Goal: Task Accomplishment & Management: Manage account settings

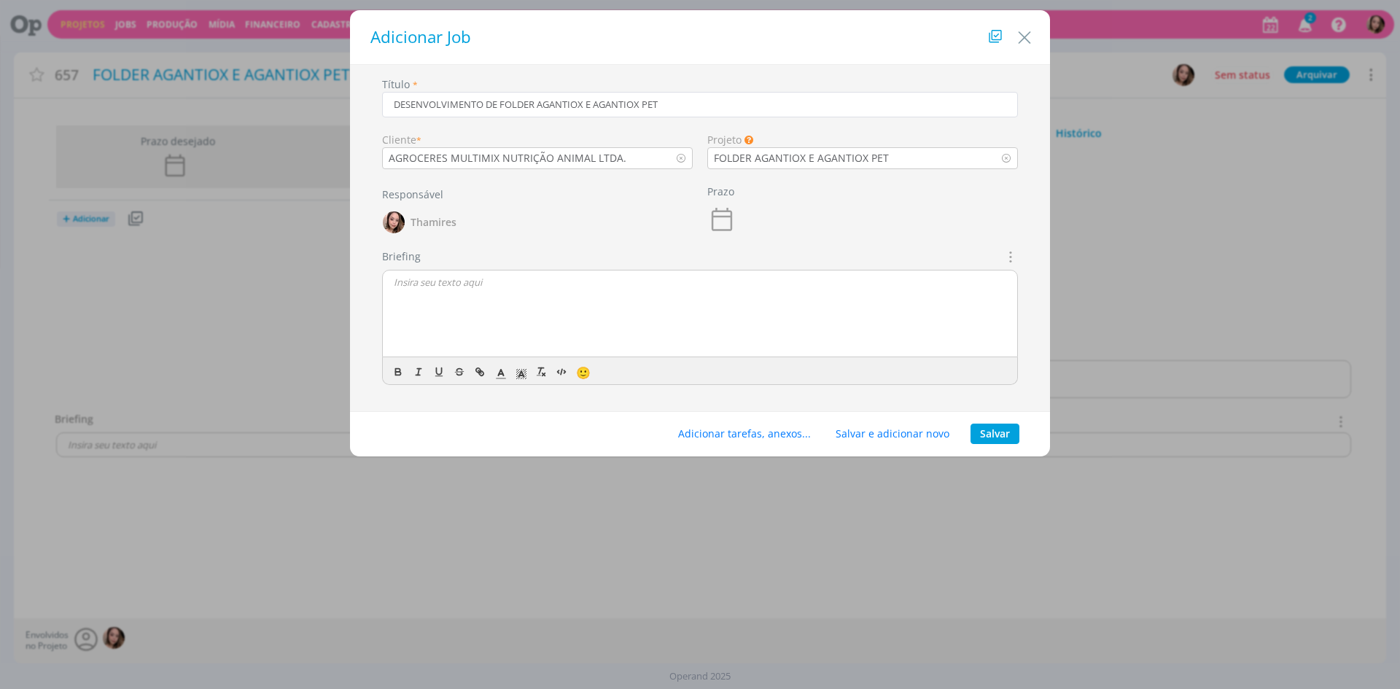
click at [593, 303] on div "dialog" at bounding box center [700, 313] width 634 height 87
click at [722, 292] on div "dialog" at bounding box center [700, 313] width 634 height 87
drag, startPoint x: 440, startPoint y: 306, endPoint x: 588, endPoint y: 321, distance: 148.7
click at [588, 321] on div "CRIAÇÃO Lele, o Alex pediu pra gente um desenvolvimento de folder" at bounding box center [700, 313] width 634 height 87
click at [666, 321] on div "CRIAÇÃO Lele, o Alex pediu pra gente um desenvolvimento de folder" at bounding box center [700, 313] width 634 height 87
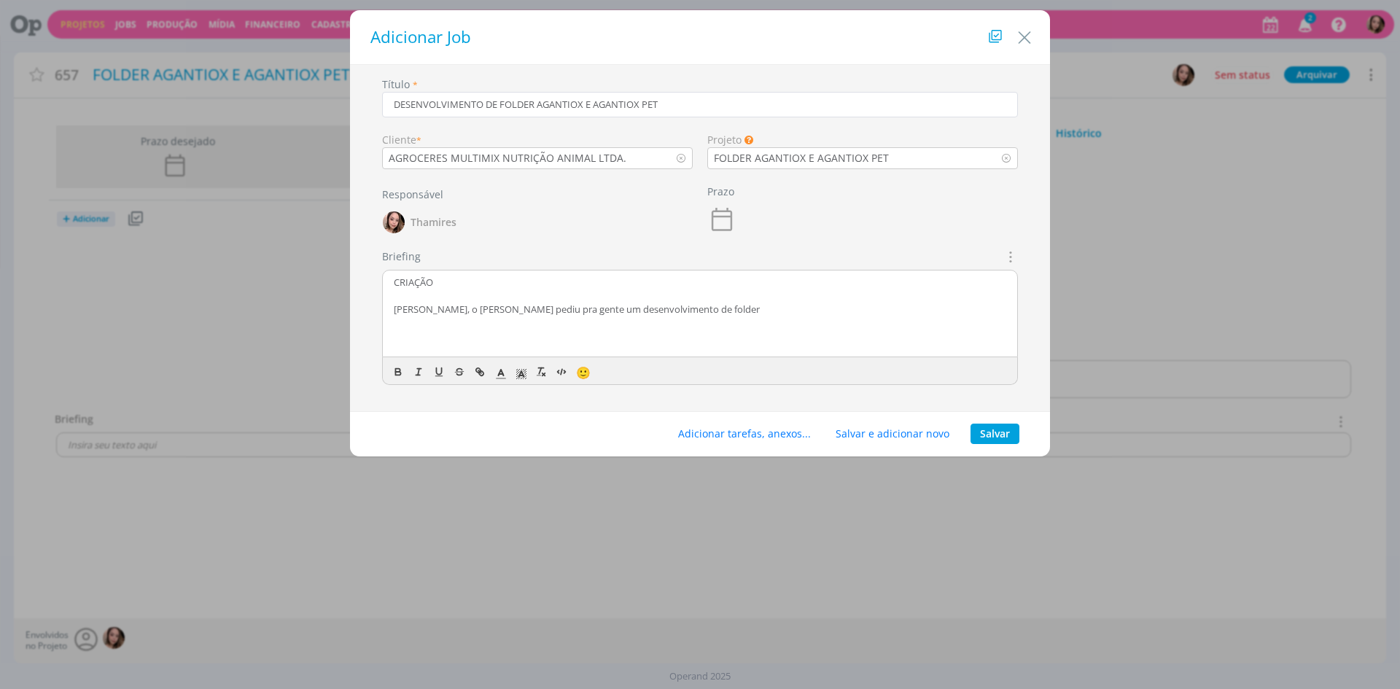
click at [529, 310] on p "Lele, o Alex pediu pra gente um desenvolvimento de folder" at bounding box center [700, 309] width 612 height 13
drag, startPoint x: 539, startPoint y: 310, endPoint x: 689, endPoint y: 301, distance: 150.4
click at [689, 301] on div "CRIAÇÃO Lele, o Alex pediu pra gente um desenvolvimento de folder" at bounding box center [700, 313] width 634 height 87
click at [689, 301] on p "dialog" at bounding box center [700, 295] width 612 height 13
drag, startPoint x: 520, startPoint y: 308, endPoint x: 755, endPoint y: 307, distance: 235.5
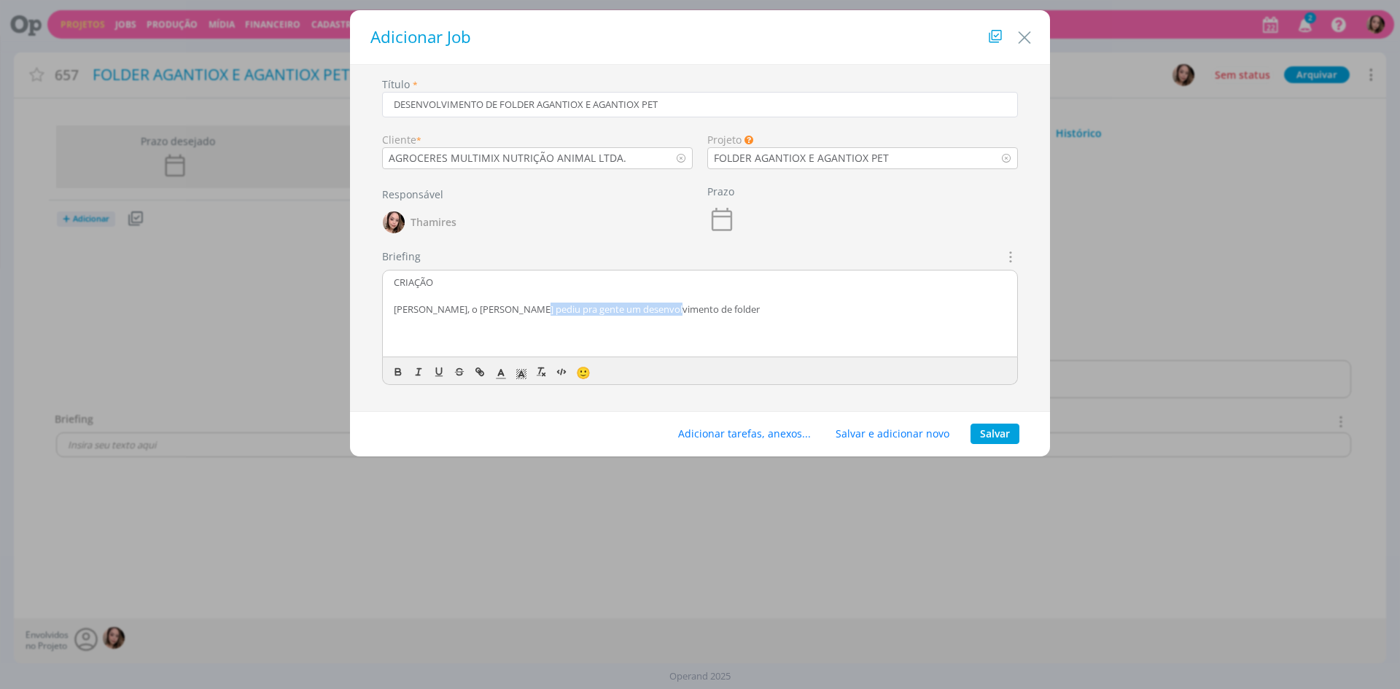
click at [755, 307] on p "Lele, o Alex pediu pra gente um desenvolvimento de folder" at bounding box center [700, 309] width 612 height 13
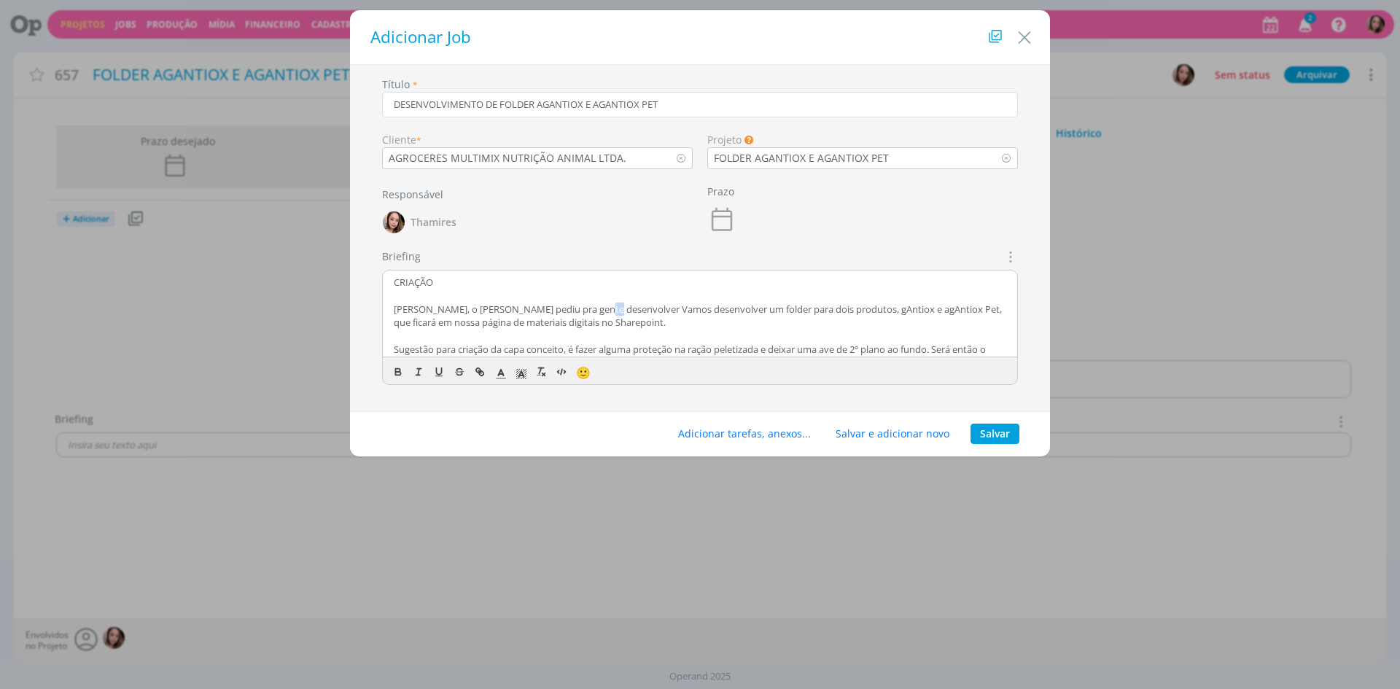
drag, startPoint x: 592, startPoint y: 310, endPoint x: 605, endPoint y: 309, distance: 13.1
click at [605, 309] on p "Lele, o Alex pediu pra gente desenvolver Vamos desenvolver um folder para dois …" at bounding box center [700, 316] width 612 height 27
drag, startPoint x: 578, startPoint y: 310, endPoint x: 659, endPoint y: 302, distance: 81.3
click at [659, 303] on p "Lele, o Alex pediu pra gente desenvolver Vamos desenvolver um folder para dois …" at bounding box center [700, 316] width 612 height 27
click at [648, 324] on p "Lele, o Alex pediu pra gente desenvolver um folder para dois produtos, gAntiox …" at bounding box center [700, 316] width 612 height 27
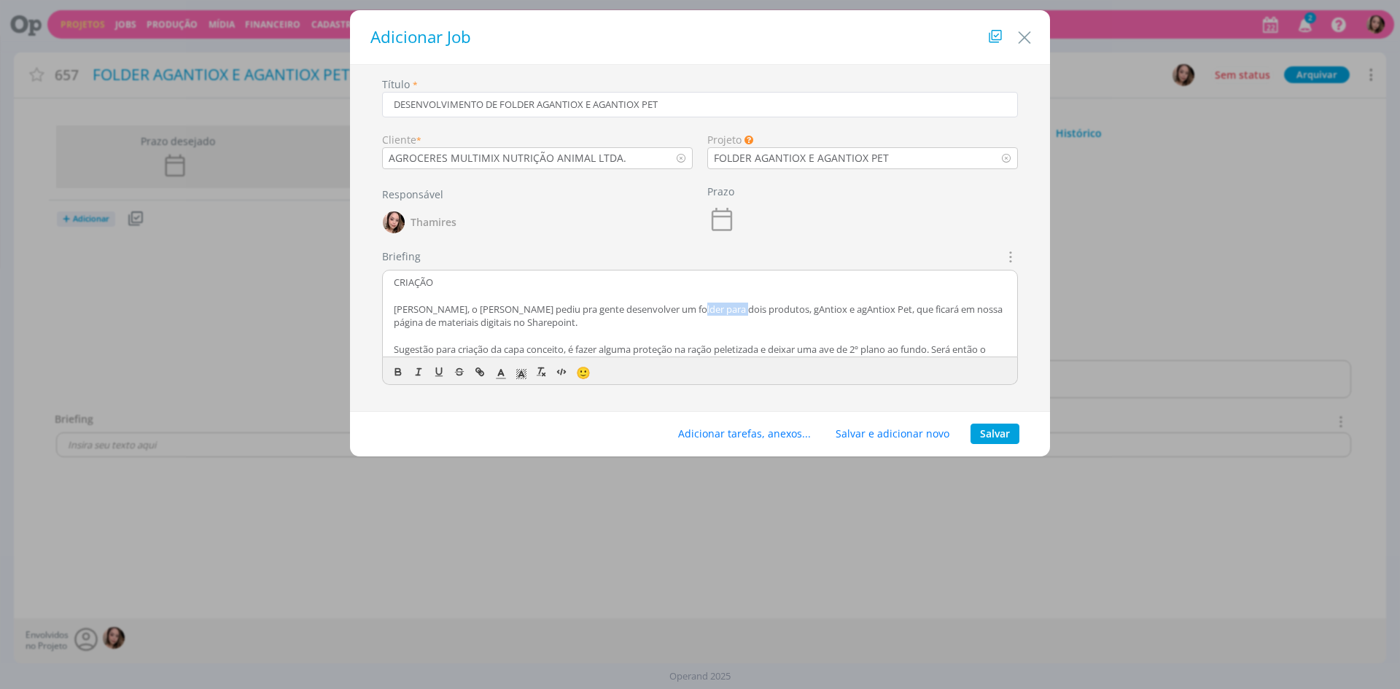
drag, startPoint x: 679, startPoint y: 311, endPoint x: 727, endPoint y: 310, distance: 48.1
click at [727, 310] on p "Lele, o Alex pediu pra gente desenvolver um folder para dois produtos, gAntiox …" at bounding box center [700, 316] width 612 height 27
drag, startPoint x: 776, startPoint y: 317, endPoint x: 744, endPoint y: 314, distance: 31.5
click at [776, 317] on p "Lele, o Alex pediu pra gente desenvolver um folder para dois produtos, gAntiox …" at bounding box center [700, 316] width 612 height 27
click at [717, 308] on p "Lele, o Alex pediu pra gente desenvolver um folder para dois produtos, gAntiox …" at bounding box center [700, 316] width 612 height 27
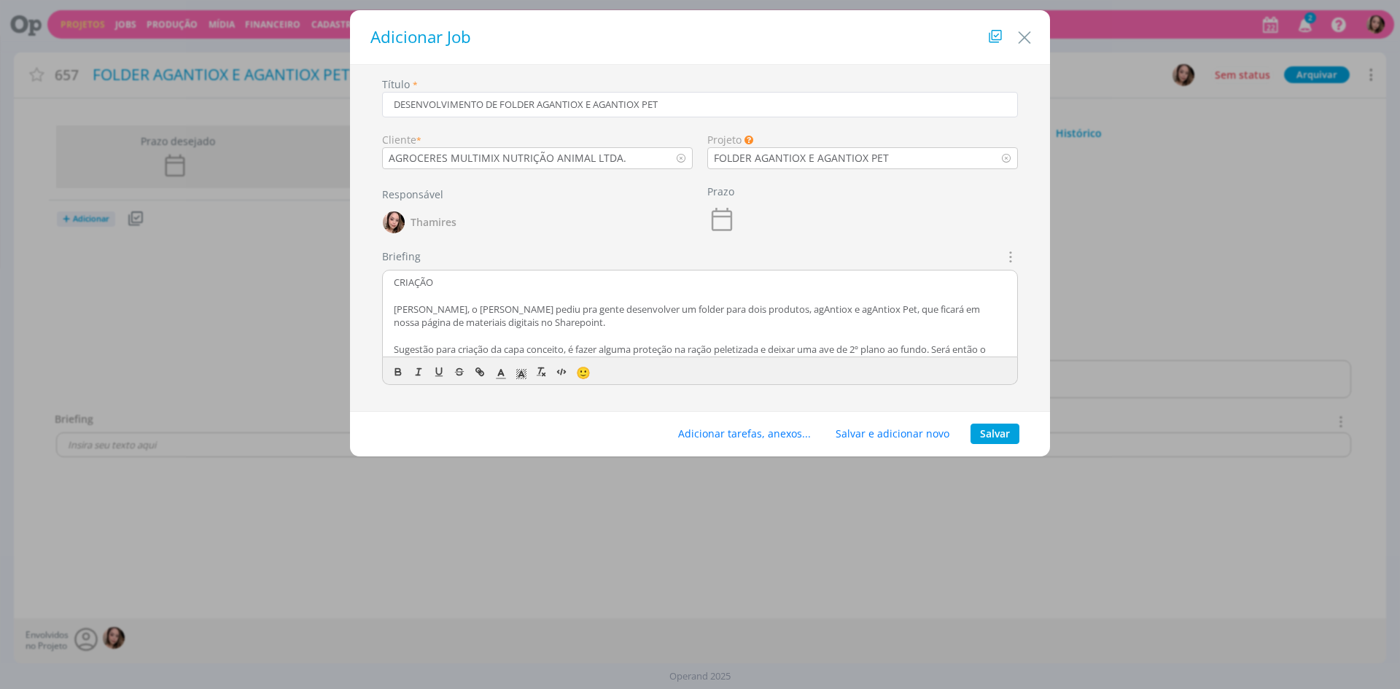
click at [885, 305] on p "Lele, o Alex pediu pra gente desenvolver um folder para dois produtos, agAntiox…" at bounding box center [700, 316] width 612 height 27
click at [834, 309] on p "Lele, o Alex pediu pra gente desenvolver um folder para dois produtos, agAntiox…" at bounding box center [700, 316] width 612 height 27
click at [849, 307] on p "Lele, o Alex pediu pra gente desenvolver um folder para dois produtos, agAntiox…" at bounding box center [700, 316] width 612 height 27
drag, startPoint x: 445, startPoint y: 325, endPoint x: 607, endPoint y: 324, distance: 161.1
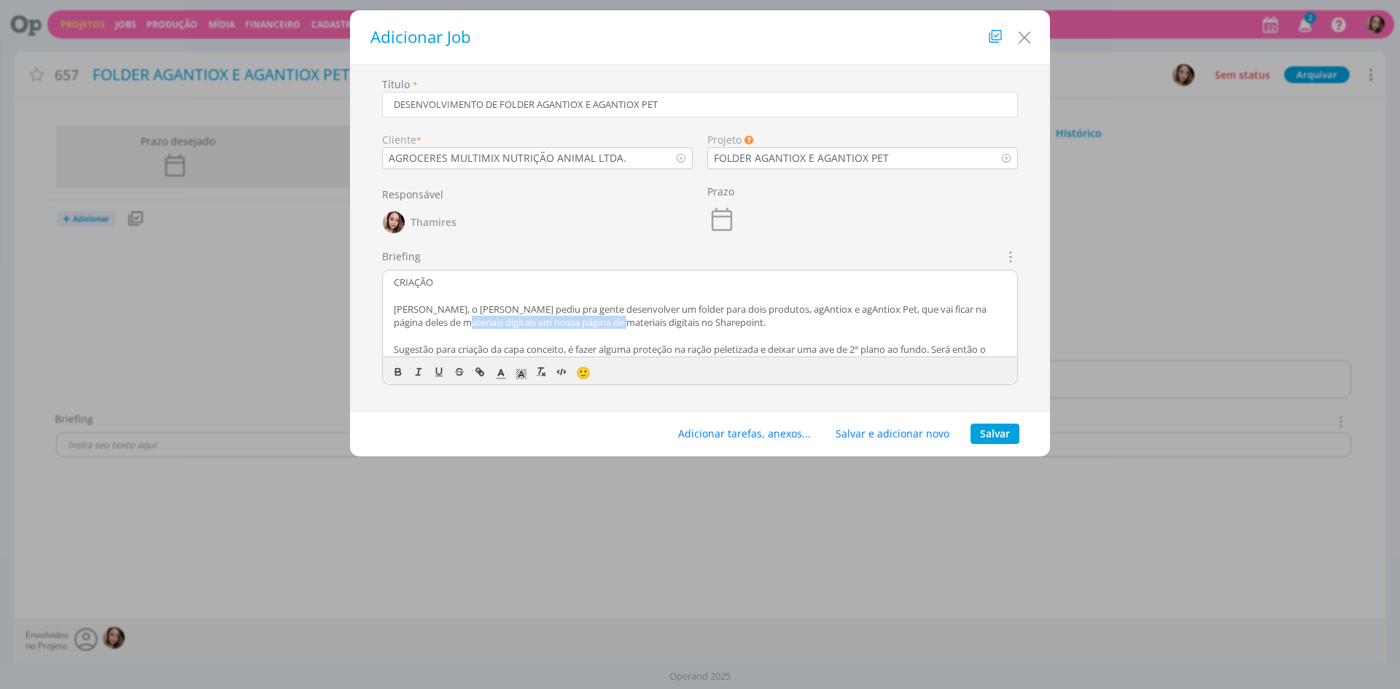
click at [607, 324] on p "Lele, o Alex pediu pra gente desenvolver um folder para dois produtos, agAntiox…" at bounding box center [700, 316] width 612 height 27
click at [400, 349] on p "Sugestão para criação da capa conceito, é fazer alguma proteção na ração peleti…" at bounding box center [700, 356] width 612 height 27
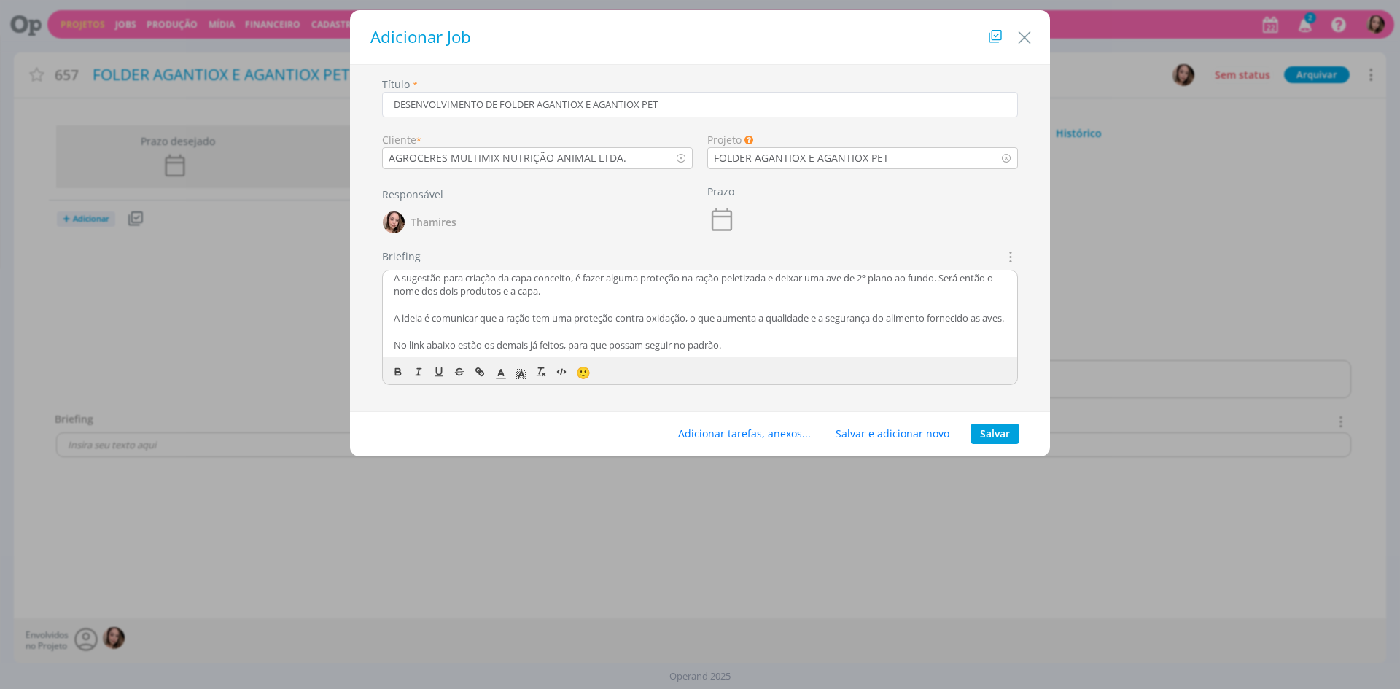
scroll to position [73, 0]
click at [476, 288] on p "A sugestão para criação da capa conceito, é fazer alguma proteção na ração pele…" at bounding box center [700, 283] width 612 height 27
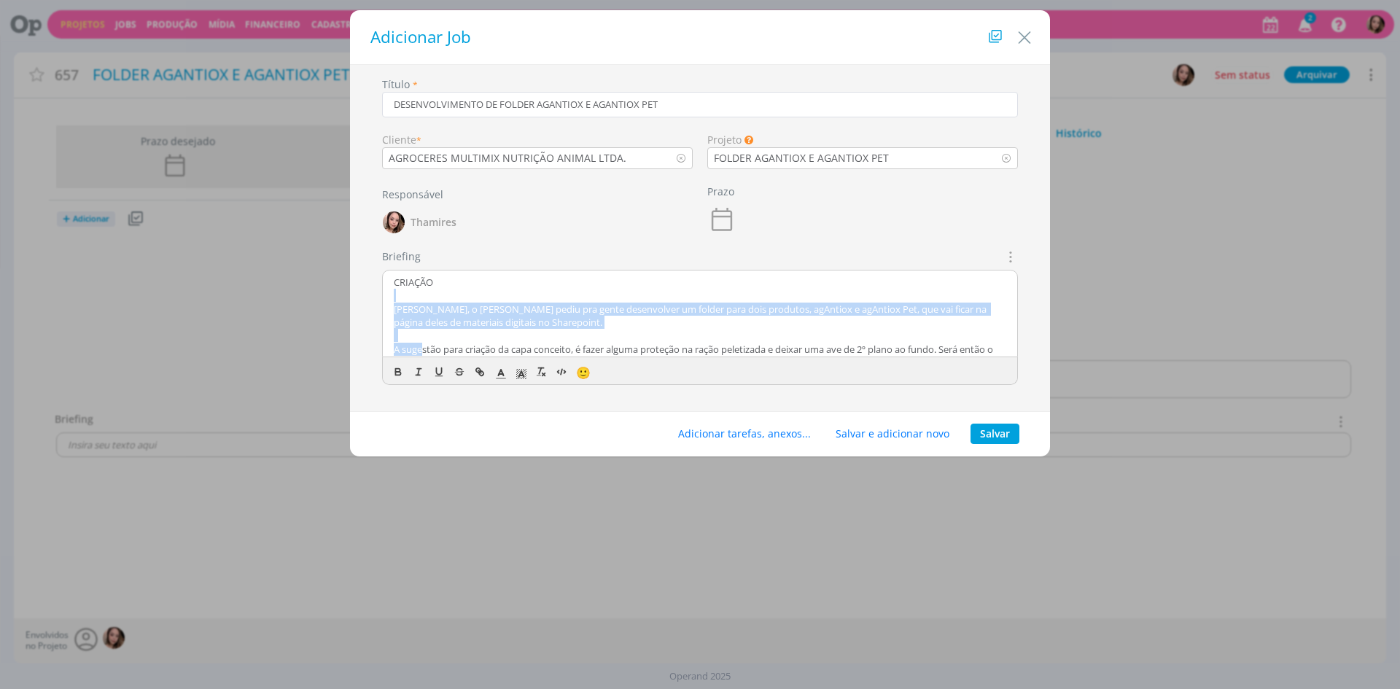
drag, startPoint x: 424, startPoint y: 271, endPoint x: 498, endPoint y: 265, distance: 74.7
click at [498, 265] on div "Briefings Predefinidos Não há briefings cadastrados. Briefing CRIAÇÃO Lele, o A…" at bounding box center [700, 317] width 636 height 136
click at [476, 311] on p "Lele, o Alex pediu pra gente desenvolver um folder para dois produtos, agAntiox…" at bounding box center [700, 316] width 612 height 27
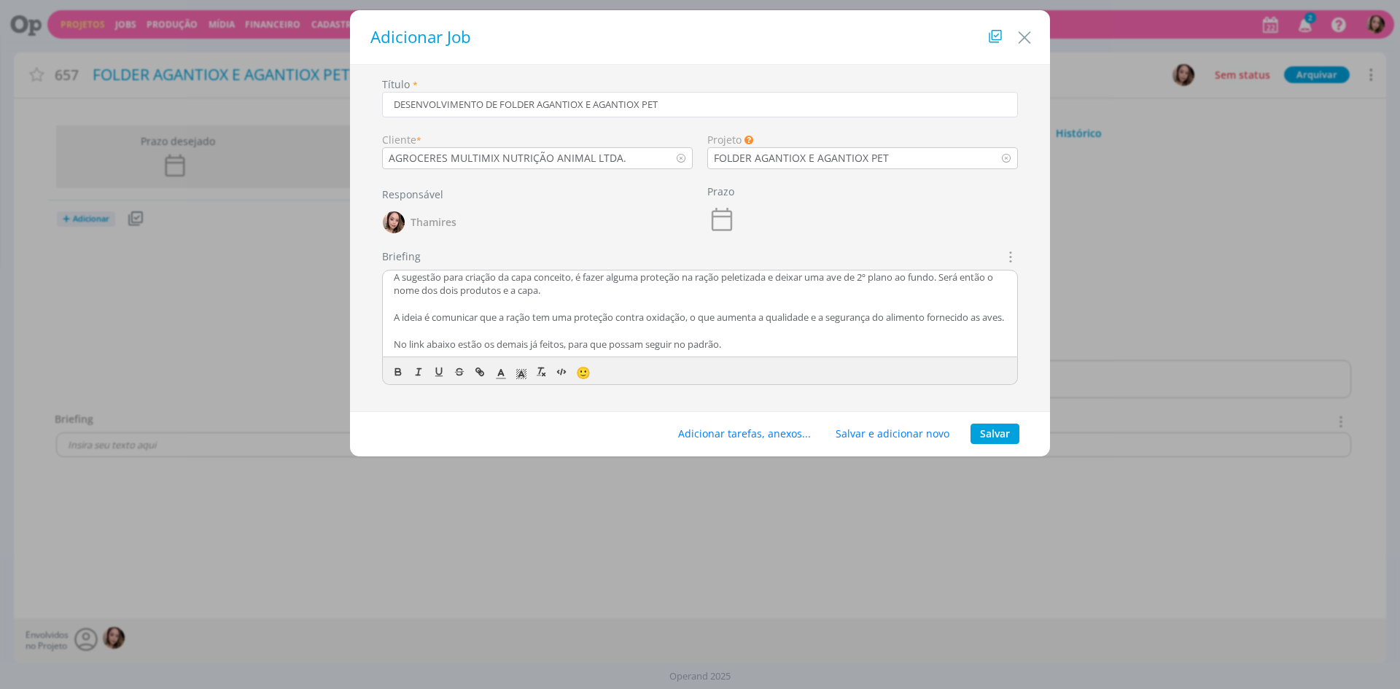
scroll to position [73, 0]
click at [471, 300] on p "dialog" at bounding box center [700, 303] width 612 height 13
click at [430, 281] on p "A sugestão para criação da capa conceito, é fazer alguma proteção na ração pele…" at bounding box center [700, 283] width 612 height 27
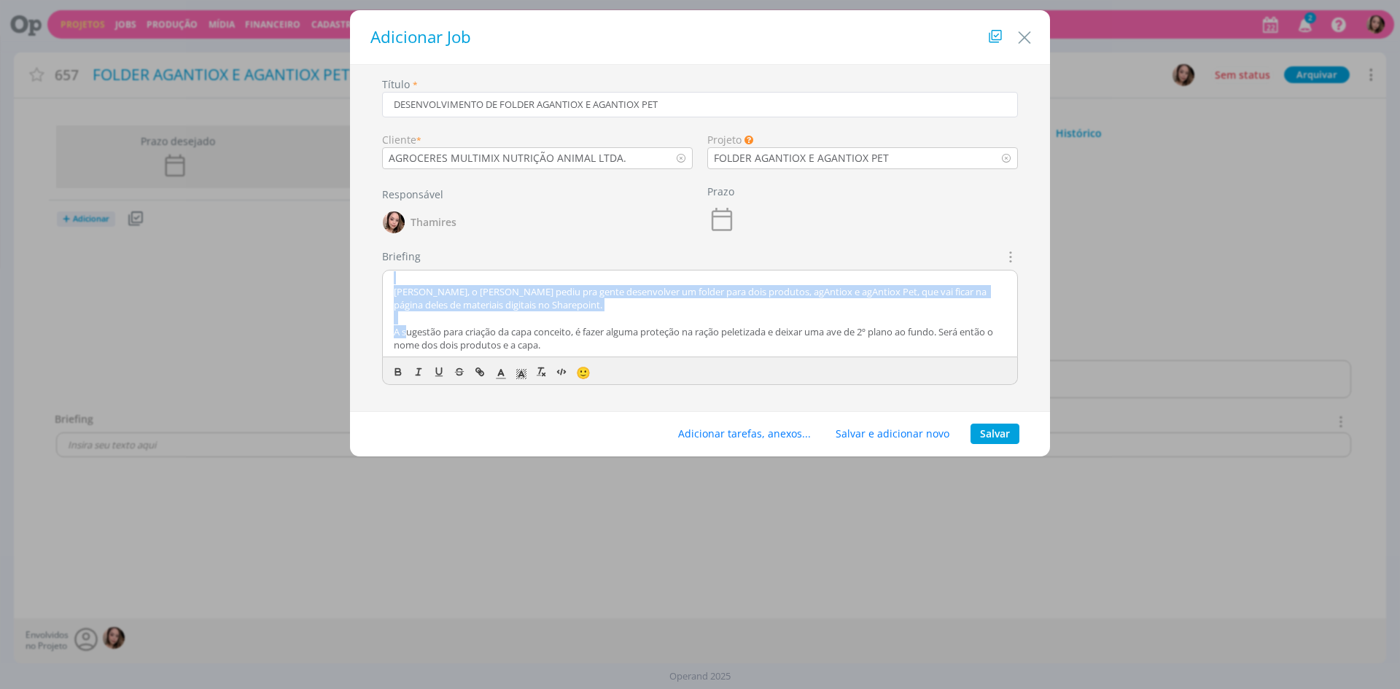
scroll to position [0, 0]
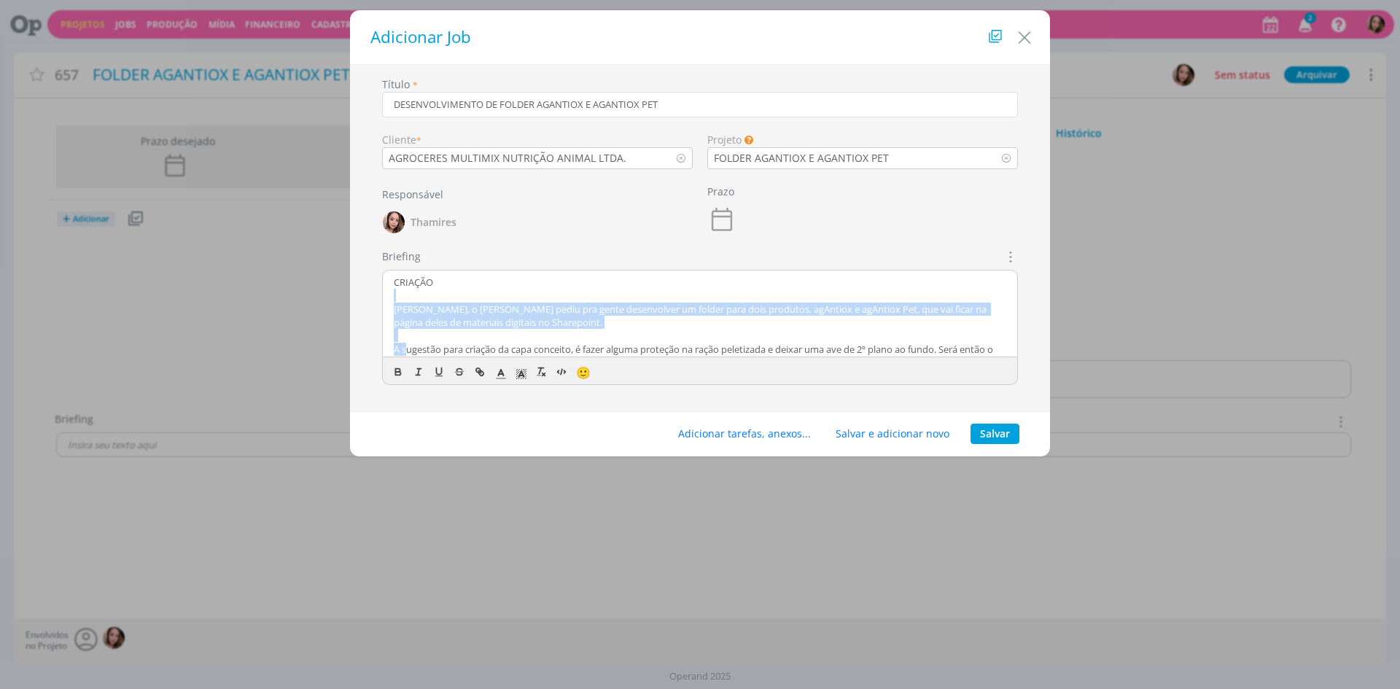
drag, startPoint x: 408, startPoint y: 279, endPoint x: 504, endPoint y: 276, distance: 96.3
click at [504, 276] on div "CRIAÇÃO Lele, o Alex pediu pra gente desenvolver um folder para dois produtos, …" at bounding box center [700, 313] width 634 height 87
click at [486, 336] on p "dialog" at bounding box center [700, 335] width 612 height 13
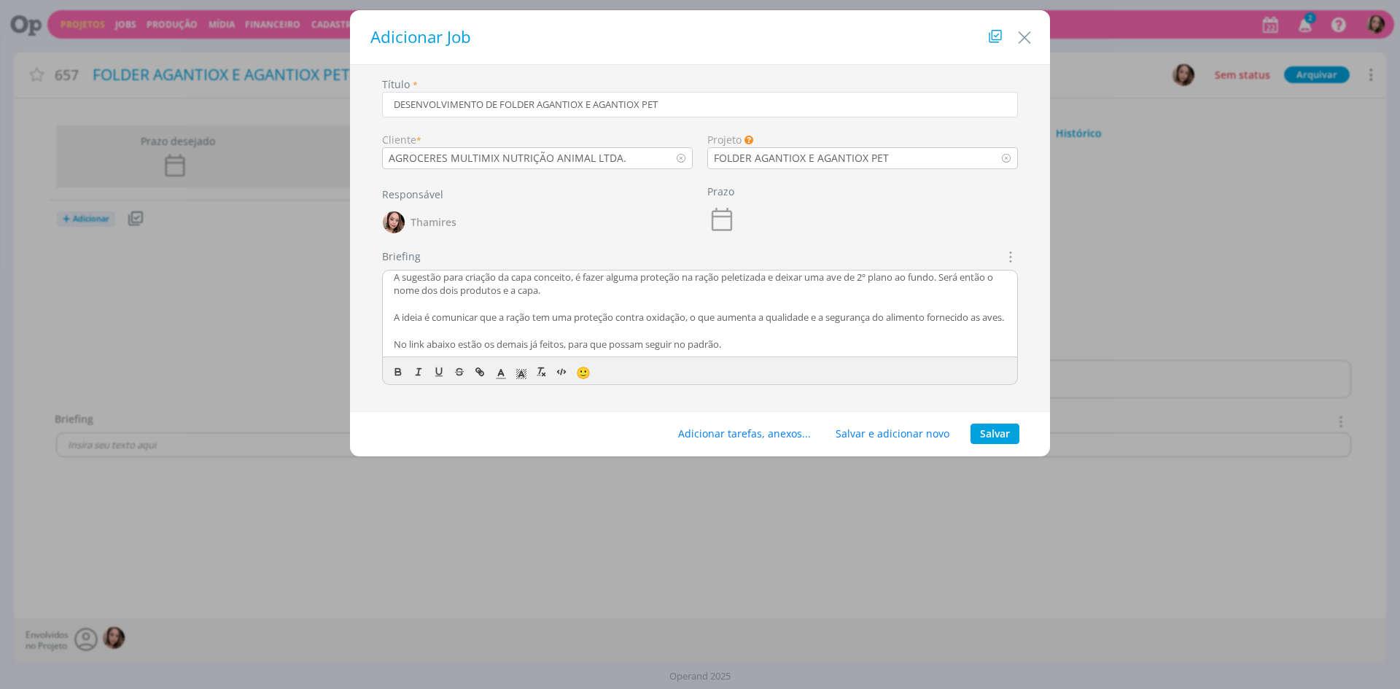
scroll to position [73, 0]
click at [444, 284] on p "A sugestão para criação da capa conceito, é fazer alguma proteção na ração pele…" at bounding box center [700, 283] width 612 height 27
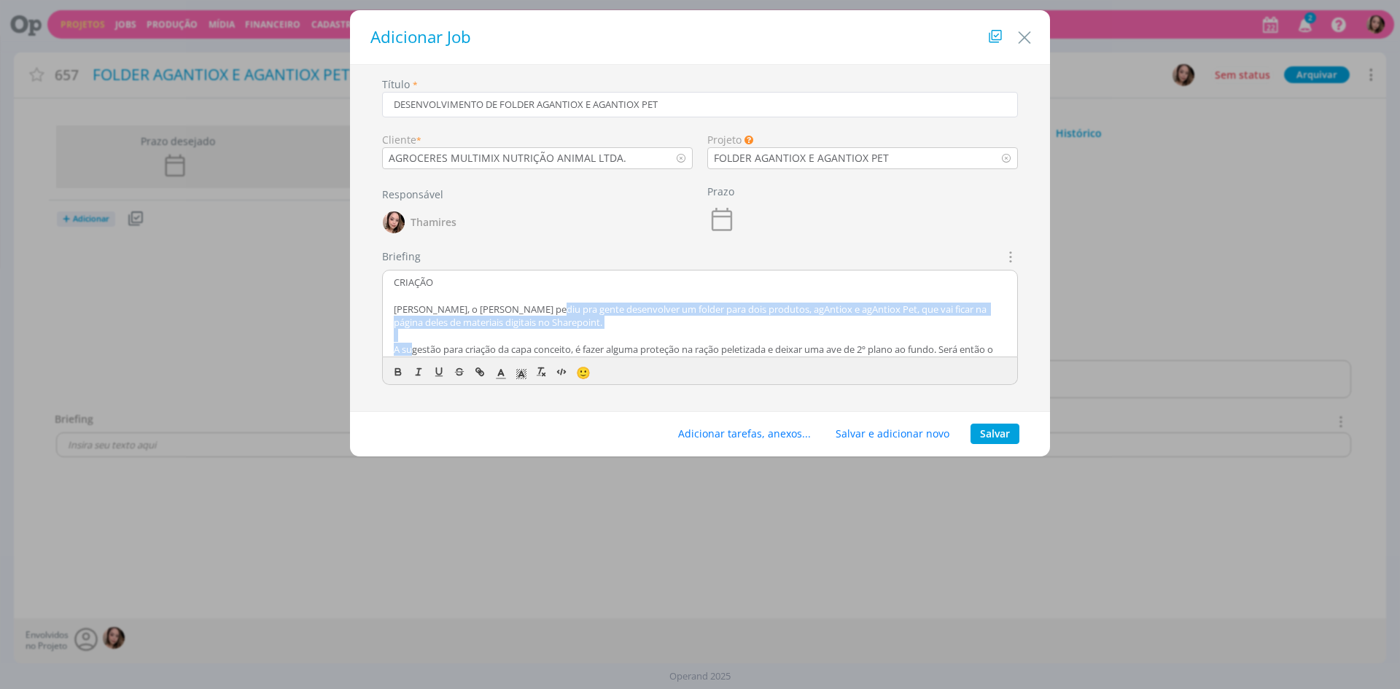
drag, startPoint x: 413, startPoint y: 278, endPoint x: 541, endPoint y: 306, distance: 131.4
click at [541, 306] on div "CRIAÇÃO Lele, o Alex pediu pra gente desenvolver um folder para dois produtos, …" at bounding box center [700, 313] width 634 height 87
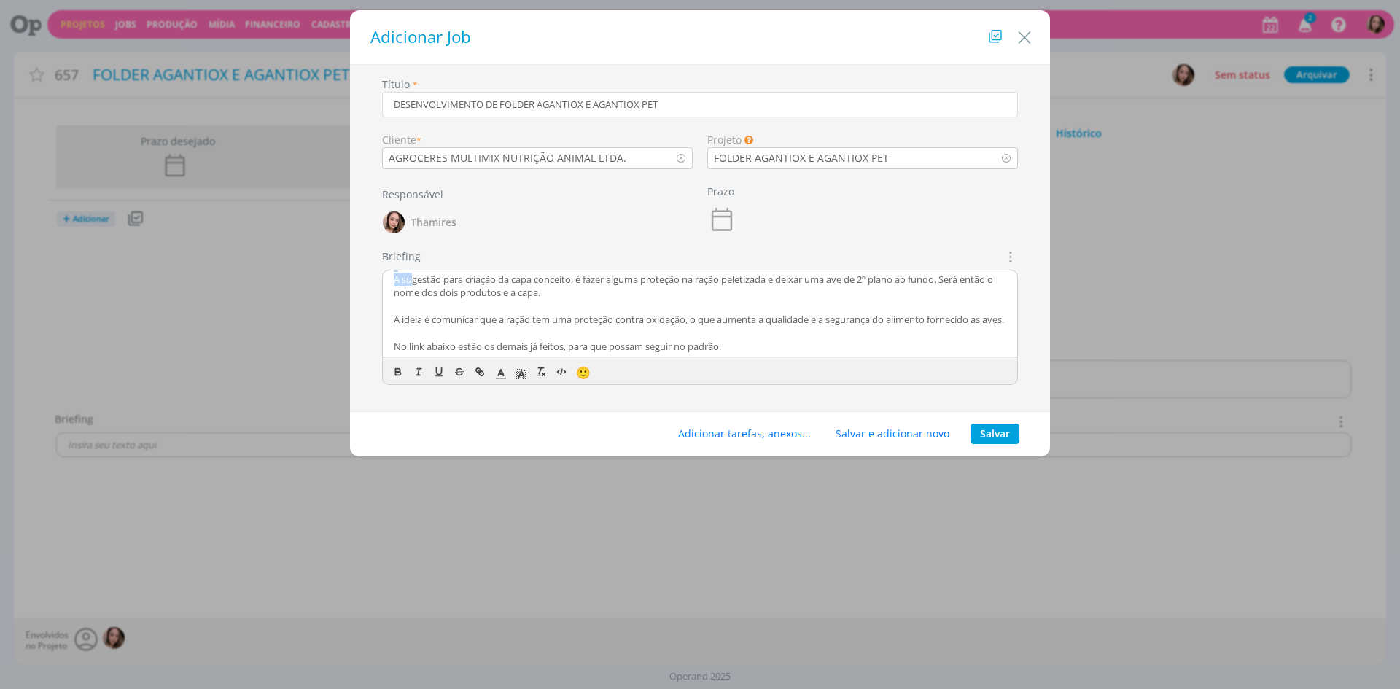
scroll to position [73, 0]
click at [542, 291] on p "A sugestão para criação da capa conceito, é fazer alguma proteção na ração pele…" at bounding box center [700, 283] width 612 height 27
click at [475, 281] on p "A sugestão para criação da capa conceito, é fazer alguma proteção na ração pele…" at bounding box center [700, 283] width 612 height 27
click at [541, 281] on p "A sugestão para criação da capa conceito, é fazer alguma proteção na ração pele…" at bounding box center [700, 283] width 612 height 27
click at [639, 284] on p "A sugestão para criação da capa conceito, é fazer alguma proteção na ração pele…" at bounding box center [700, 283] width 612 height 27
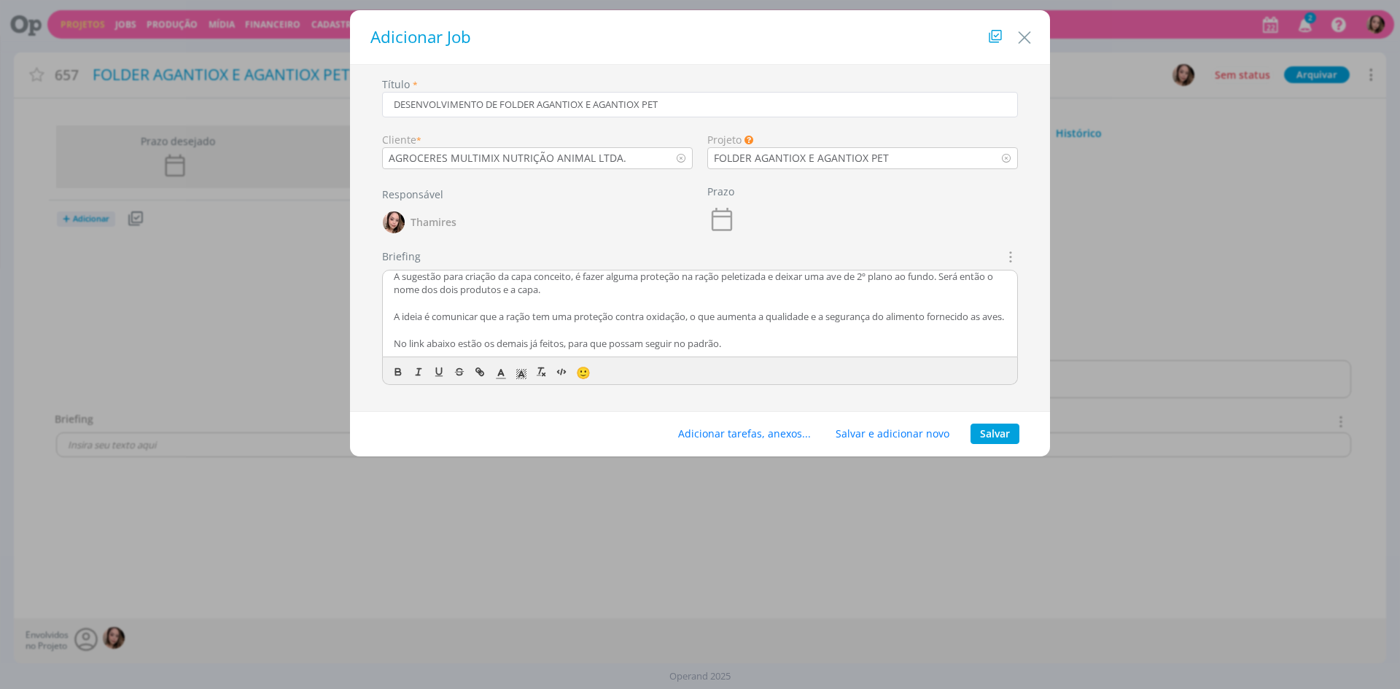
click at [424, 284] on p "A sugestão para criação da capa conceito, é fazer alguma proteção na ração pele…" at bounding box center [700, 283] width 612 height 27
click at [704, 281] on p "A sugestão para criação da capa conceito, é fazer alguma proteção na ração pele…" at bounding box center [700, 283] width 612 height 27
click at [730, 273] on p "A sugestão para criação da capa conceito, é fazer alguma proteção na ração pele…" at bounding box center [700, 283] width 612 height 27
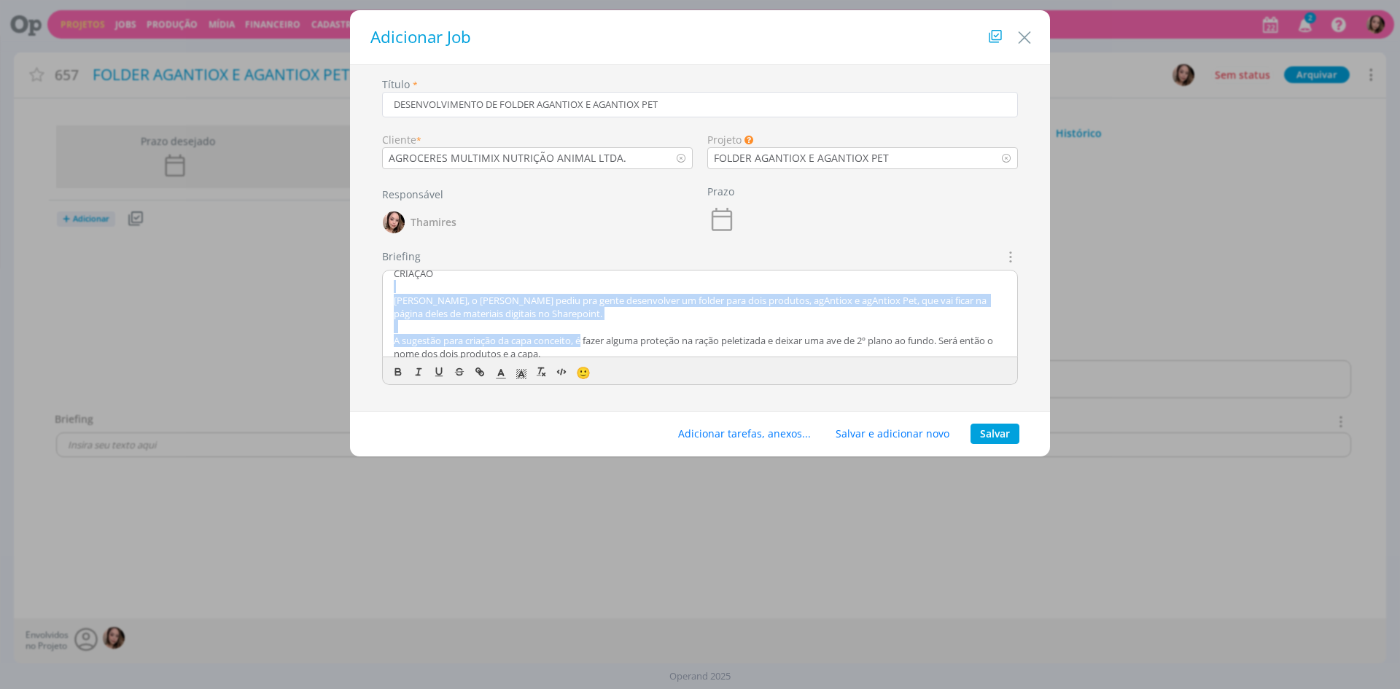
scroll to position [0, 0]
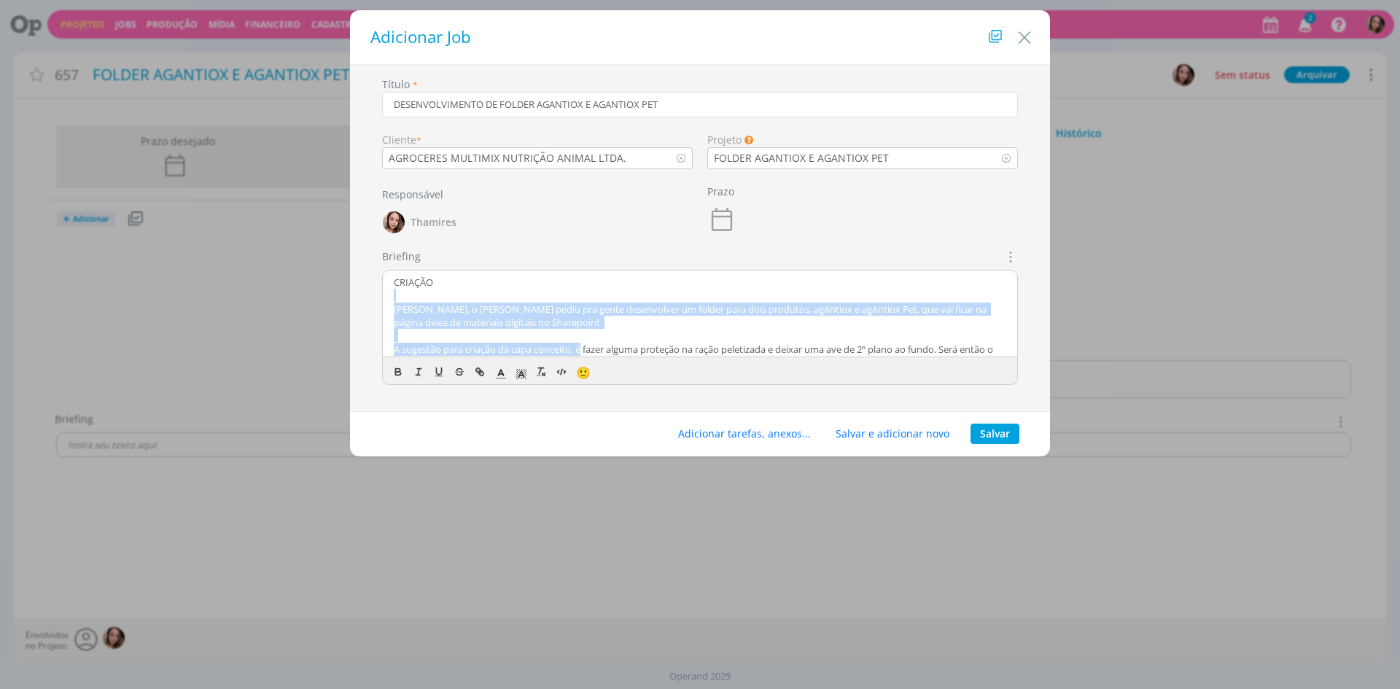
drag, startPoint x: 584, startPoint y: 279, endPoint x: 729, endPoint y: 295, distance: 146.0
click at [729, 295] on div "CRIAÇÃO Lele, o Alex pediu pra gente desenvolver um folder para dois produtos, …" at bounding box center [700, 313] width 634 height 87
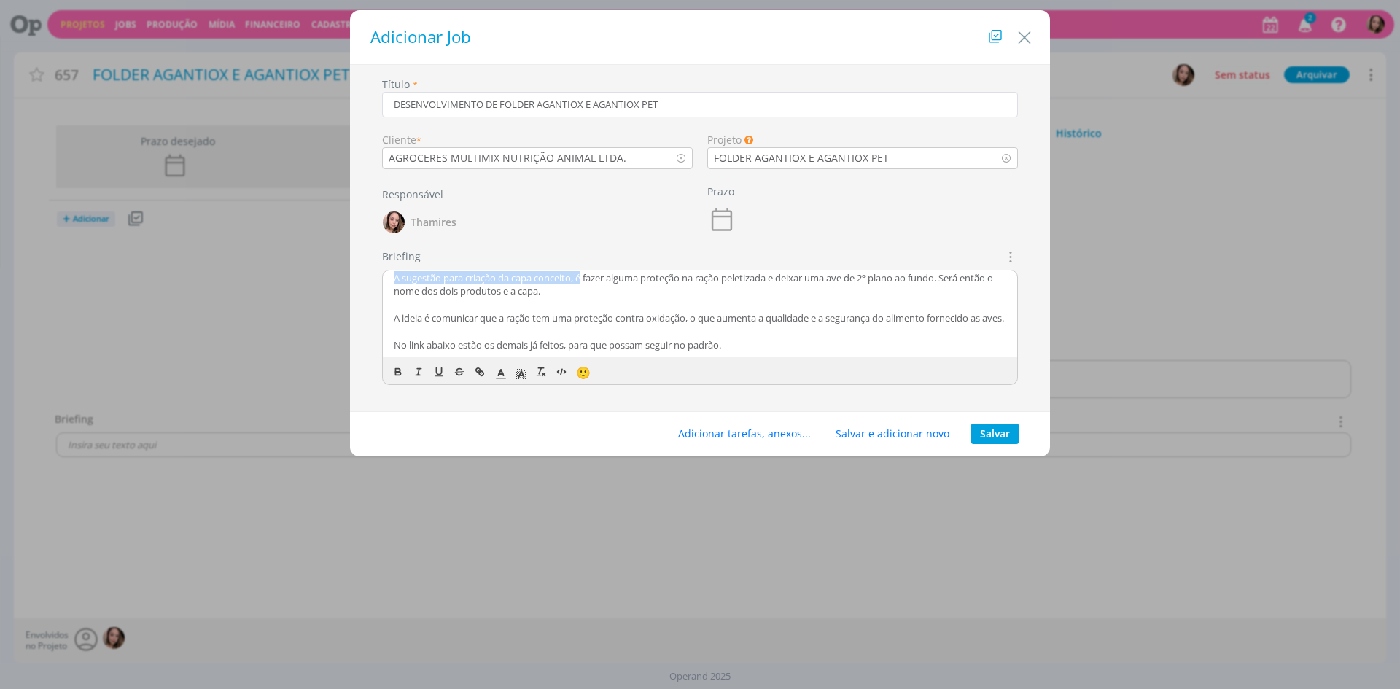
scroll to position [73, 0]
click at [747, 284] on p "A sugestão para criação da capa conceito, é fazer alguma proteção na ração pele…" at bounding box center [700, 283] width 612 height 27
click at [685, 270] on p "A sugestão para criação da capa conceito, é fazer alguma proteção na ração pele…" at bounding box center [700, 283] width 612 height 27
click at [813, 275] on p "A sugestão para criação da capa conceito, é fazer alguma proteção na ração pele…" at bounding box center [700, 283] width 612 height 27
click at [922, 273] on p "A sugestão para criação da capa conceito, é fazer alguma proteção na ração pele…" at bounding box center [700, 283] width 612 height 27
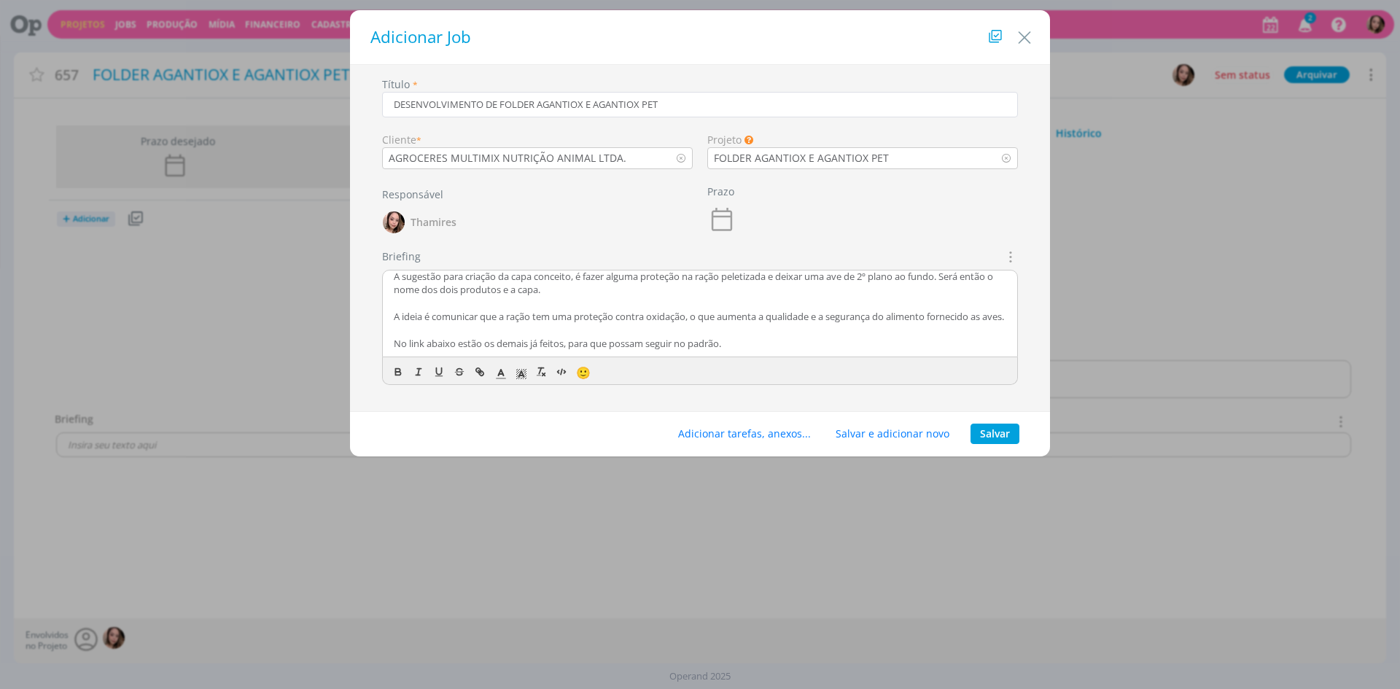
click at [674, 300] on p "dialog" at bounding box center [700, 303] width 612 height 13
click at [426, 323] on p "A ideia é comunicar que a ração tem uma proteção contra oxidação, o que aumenta…" at bounding box center [700, 316] width 612 height 13
click at [426, 317] on p "A ideia é comunicar que a ração tem uma proteção contra oxidação, o que aumenta…" at bounding box center [700, 311] width 612 height 13
click at [405, 315] on p "A ideia é comunicar que a ração tem uma proteção contra oxidação, o que aumenta…" at bounding box center [700, 311] width 612 height 13
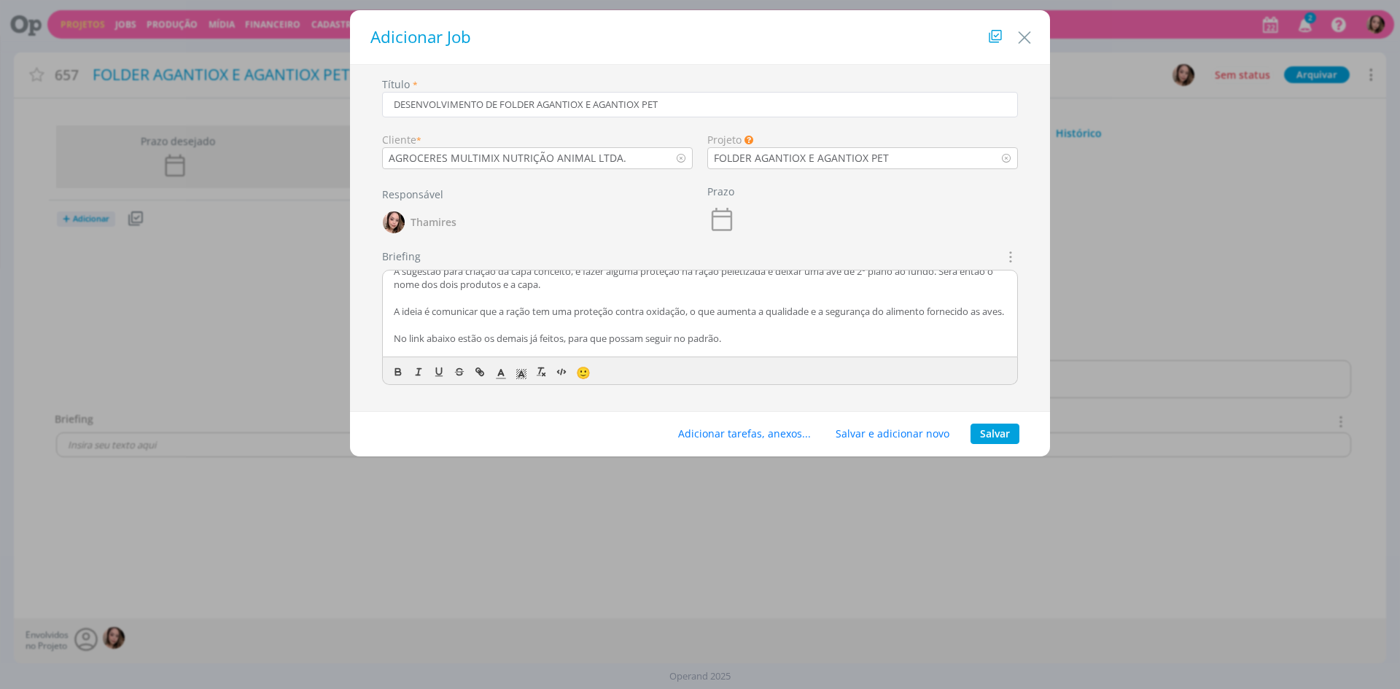
click at [416, 318] on p "A ideia é comunicar que a ração tem uma proteção contra oxidação, o que aumenta…" at bounding box center [700, 311] width 612 height 13
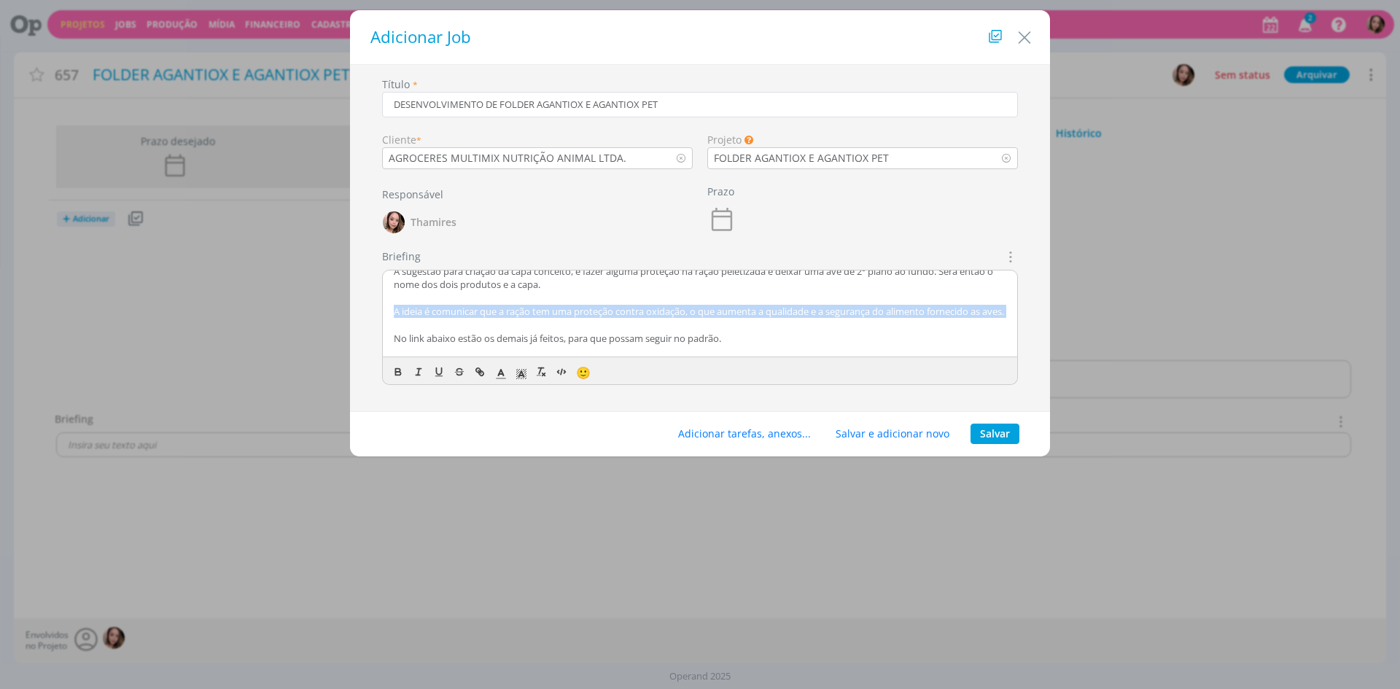
click at [416, 318] on p "A ideia é comunicar que a ração tem uma proteção contra oxidação, o que aumenta…" at bounding box center [700, 311] width 612 height 13
click at [546, 318] on p "A ideia é comunicar que a ração tem uma proteção contra oxidação, o que aumenta…" at bounding box center [700, 311] width 612 height 13
click at [505, 316] on p "A ideia é comunicar que a ração tem uma proteção contra oxidação, o que aumenta…" at bounding box center [700, 311] width 612 height 13
click at [534, 308] on p "A ideia é comunicar que a ração tem uma proteção contra oxidação, o que aumenta…" at bounding box center [700, 311] width 612 height 13
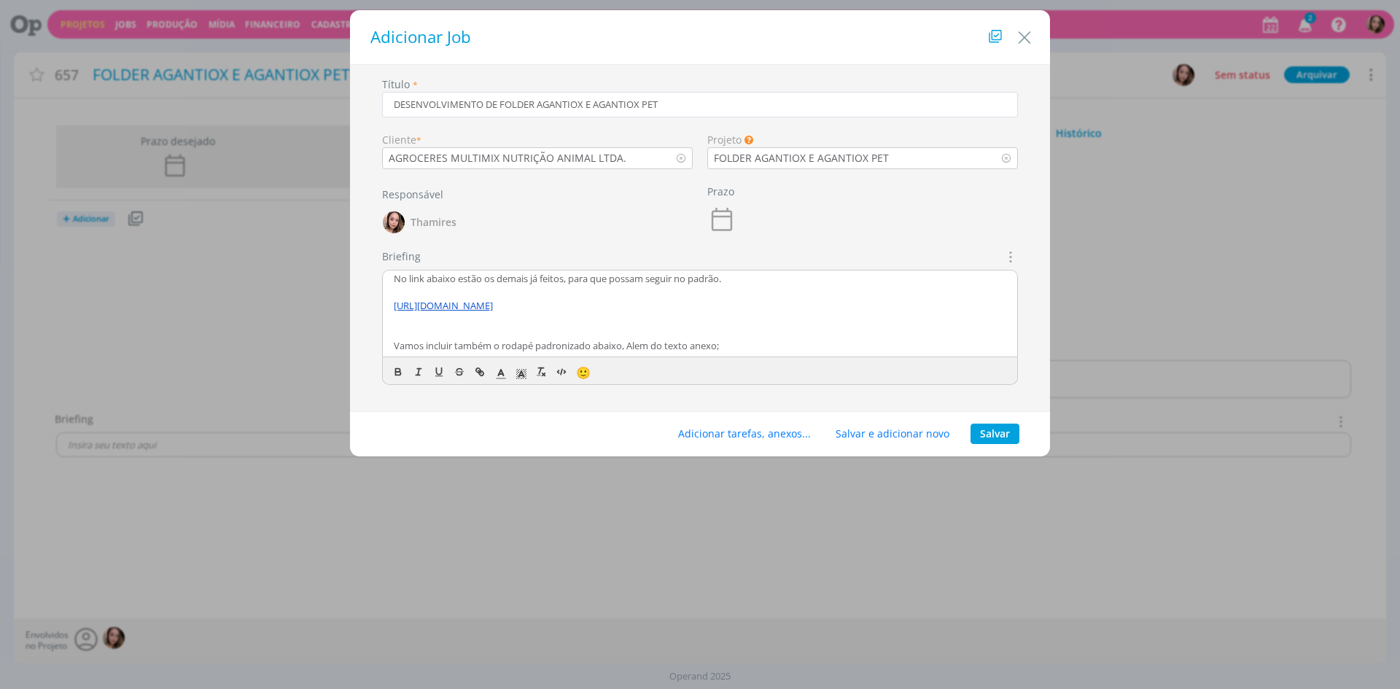
scroll to position [151, 0]
click at [438, 346] on p "Vamos incluir também o rodapé padronizado abaixo, Alem do texto anexo;" at bounding box center [700, 345] width 612 height 13
drag, startPoint x: 421, startPoint y: 345, endPoint x: 381, endPoint y: 349, distance: 40.3
click at [381, 349] on div "Briefings Predefinidos Não há briefings cadastrados. Briefing CRIAÇÃO Lele, o A…" at bounding box center [700, 323] width 650 height 148
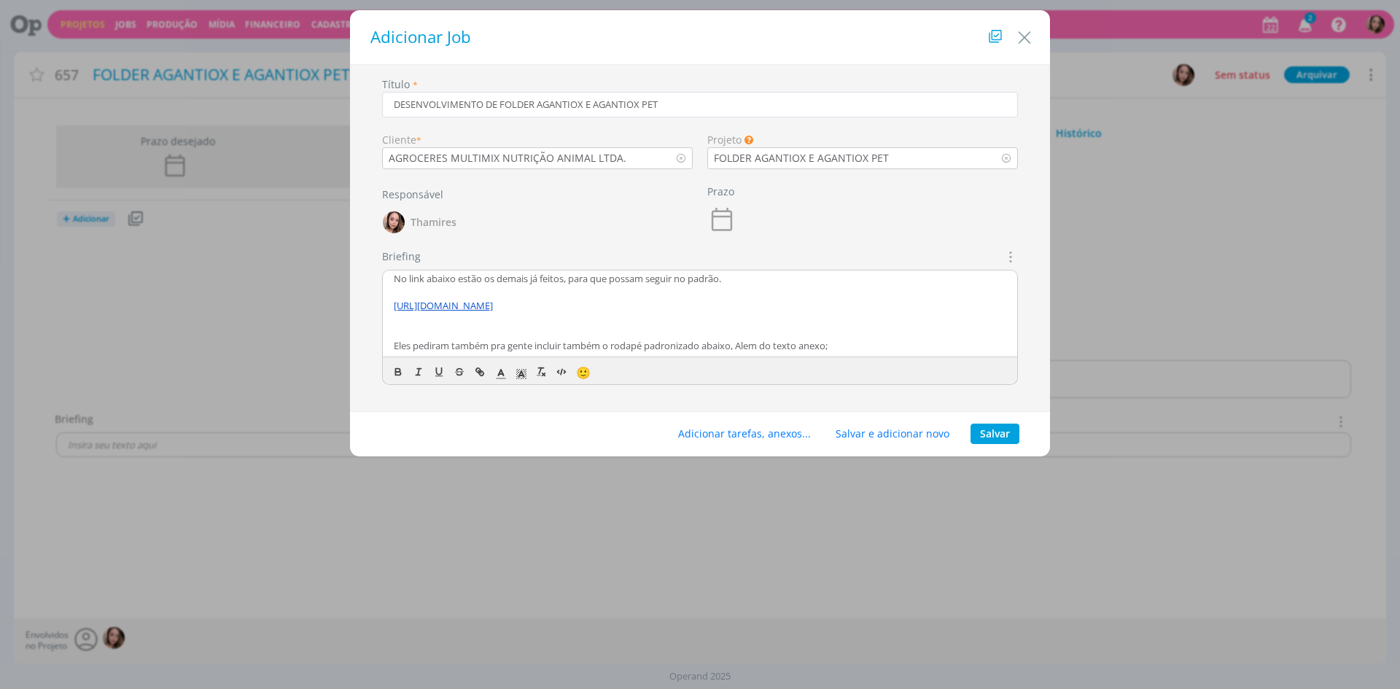
click at [589, 346] on p "Eles pediram também pra gente incluir também o rodapé padronizado abaixo, Alem …" at bounding box center [700, 345] width 612 height 13
click at [620, 346] on p "Eles pediram também pra gente incluir o rodapé padronizado abaixo, Alem do text…" at bounding box center [700, 345] width 612 height 13
click at [667, 347] on p "Eles pediram também pra gente incluir o rodapé padronizado abaixo, Alem do text…" at bounding box center [700, 345] width 612 height 13
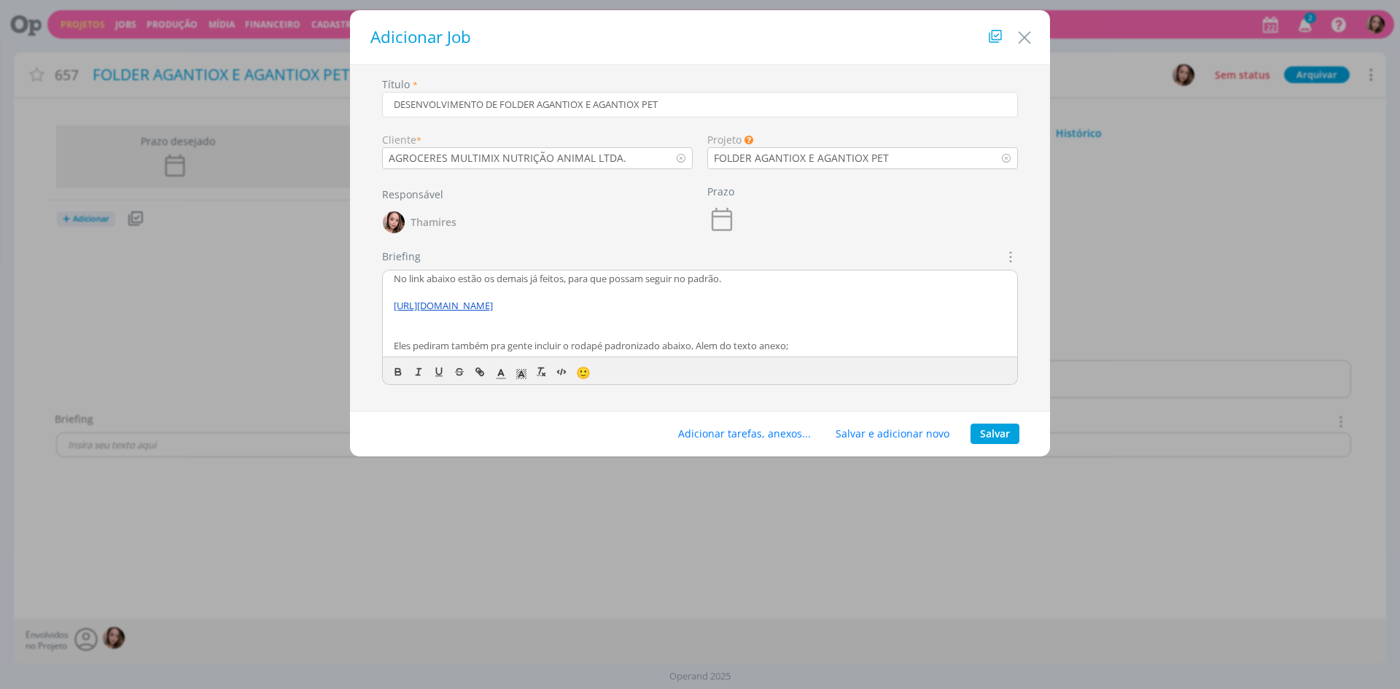
click at [688, 343] on p "Eles pediram também pra gente incluir o rodapé padronizado abaixo, Alem do text…" at bounding box center [700, 345] width 612 height 13
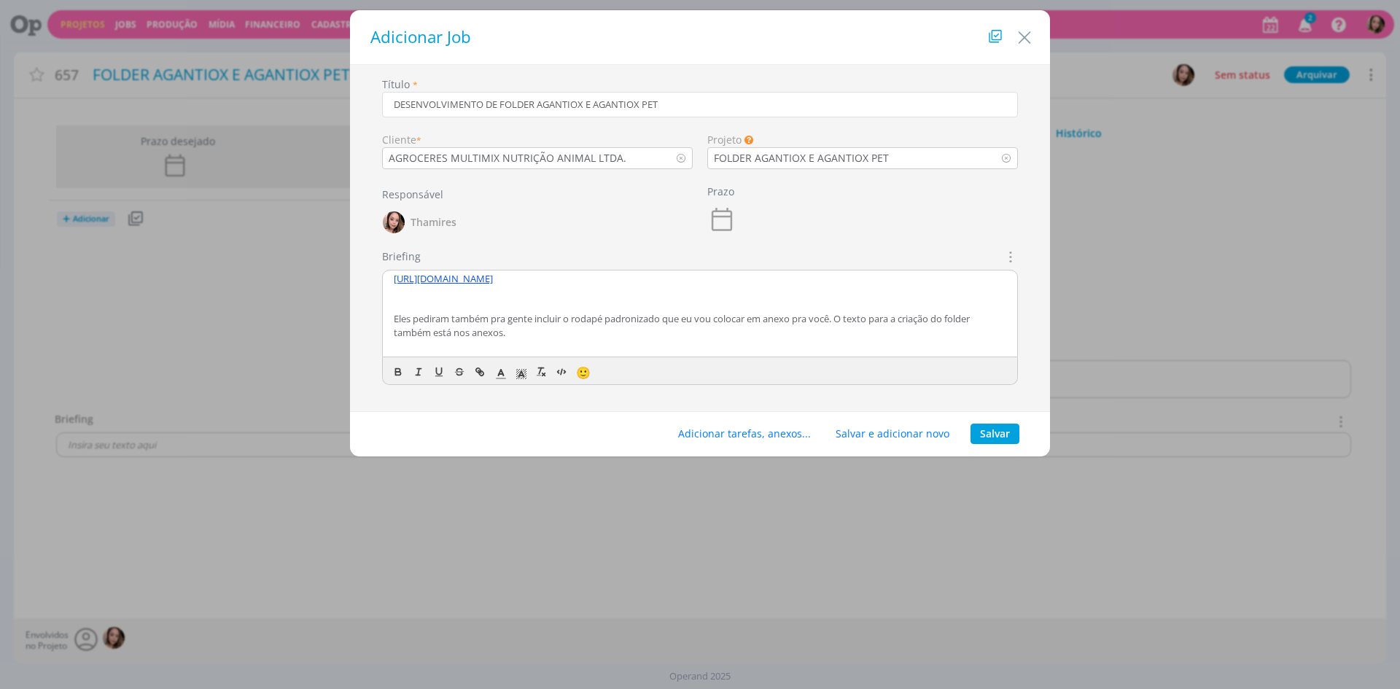
scroll to position [178, 0]
click at [556, 332] on p "Eles pediram também pra gente incluir o rodapé padronizado que eu vou colocar e…" at bounding box center [700, 325] width 612 height 27
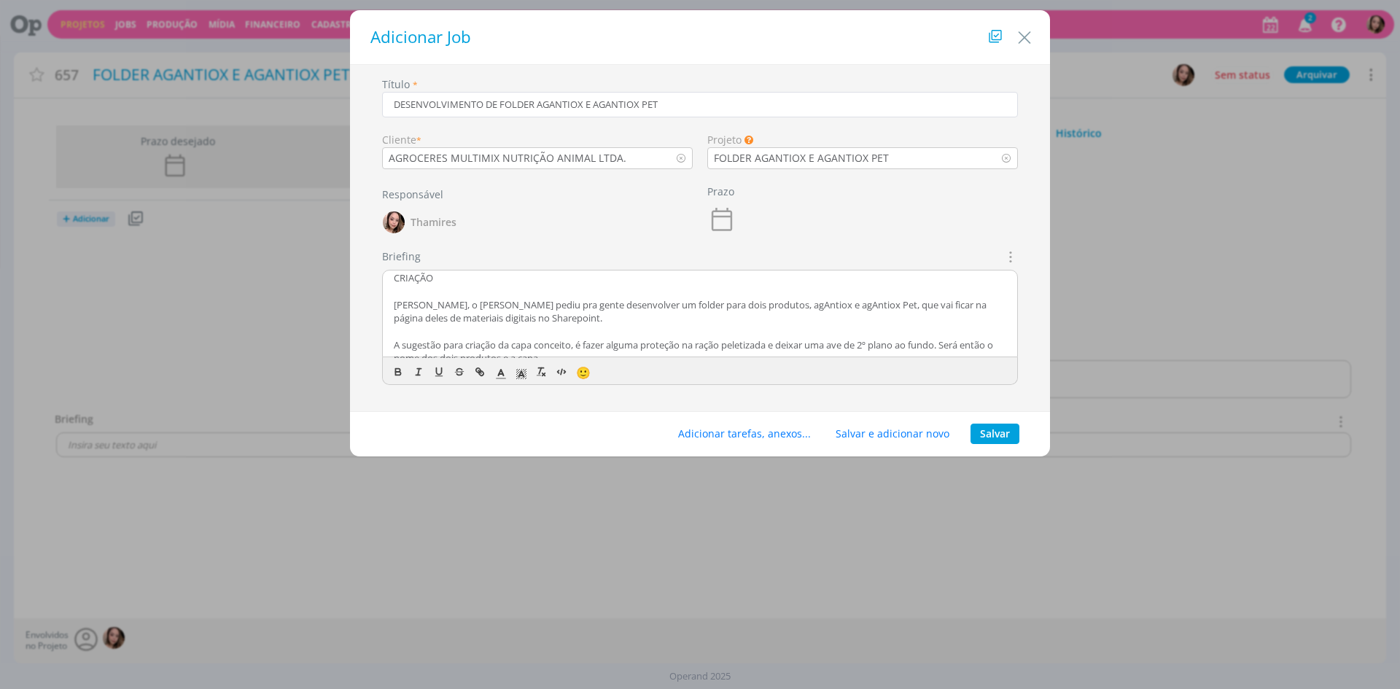
scroll to position [0, 0]
click at [413, 286] on p "CRIAÇÃO" at bounding box center [700, 282] width 612 height 13
click at [397, 370] on icon "dialog" at bounding box center [398, 372] width 12 height 12
click at [524, 373] on polygon "dialog" at bounding box center [523, 373] width 1 height 1
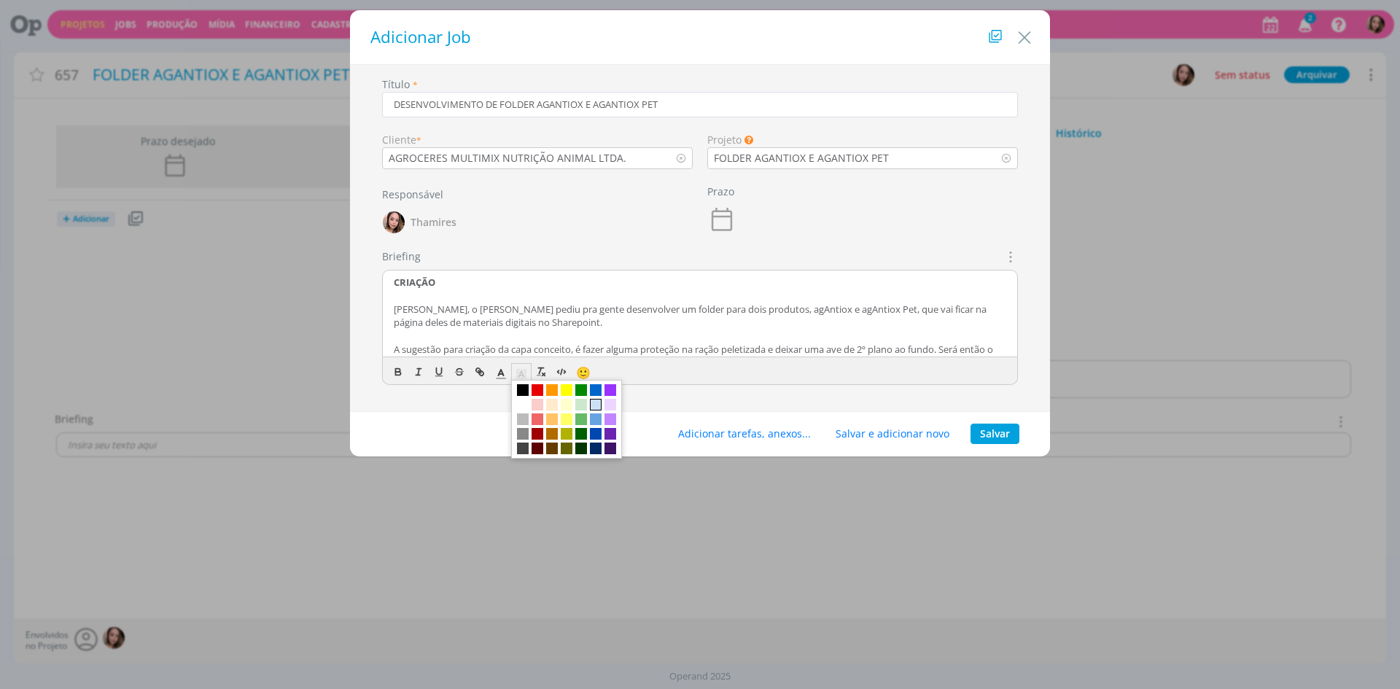
click at [591, 402] on span "dialog" at bounding box center [596, 405] width 12 height 12
click at [472, 291] on p "dialog" at bounding box center [700, 295] width 612 height 13
click at [777, 435] on button "Adicionar tarefas, anexos..." at bounding box center [745, 434] width 152 height 20
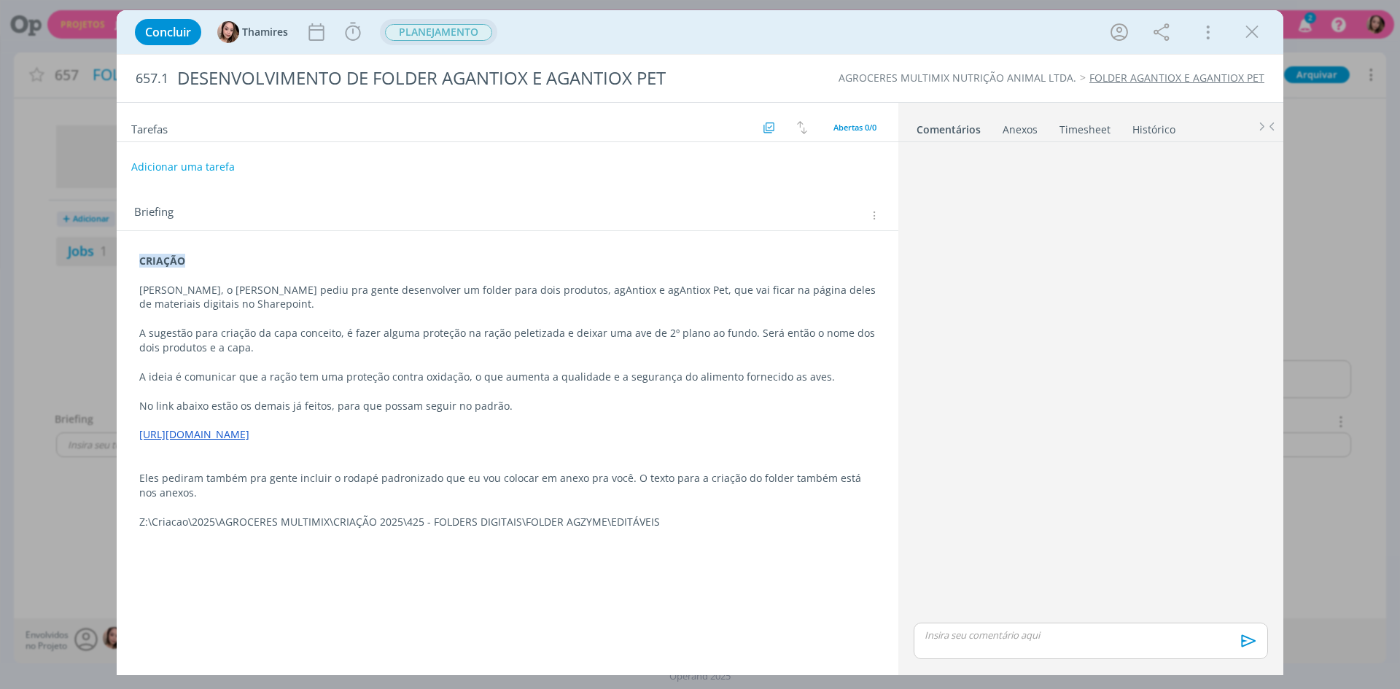
click at [413, 34] on span "PLANEJAMENTO" at bounding box center [438, 32] width 107 height 17
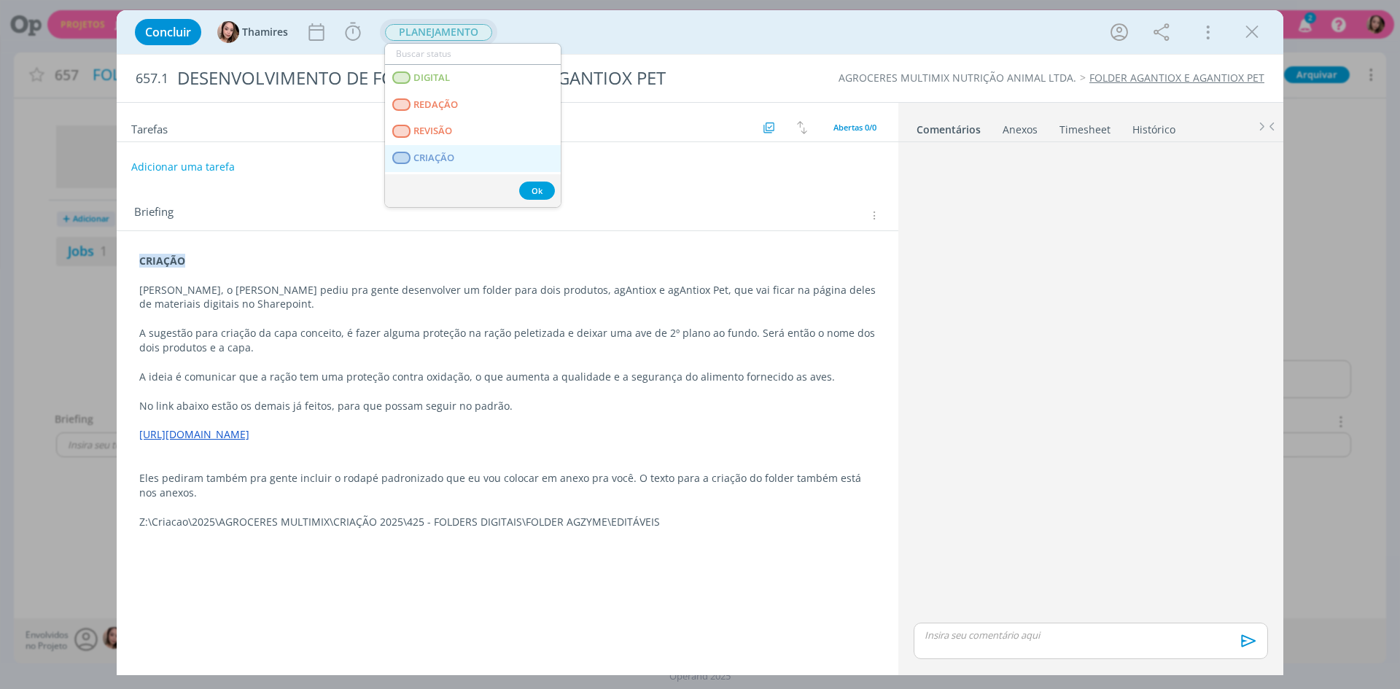
click at [448, 148] on link "CRIAÇÃO" at bounding box center [473, 158] width 176 height 27
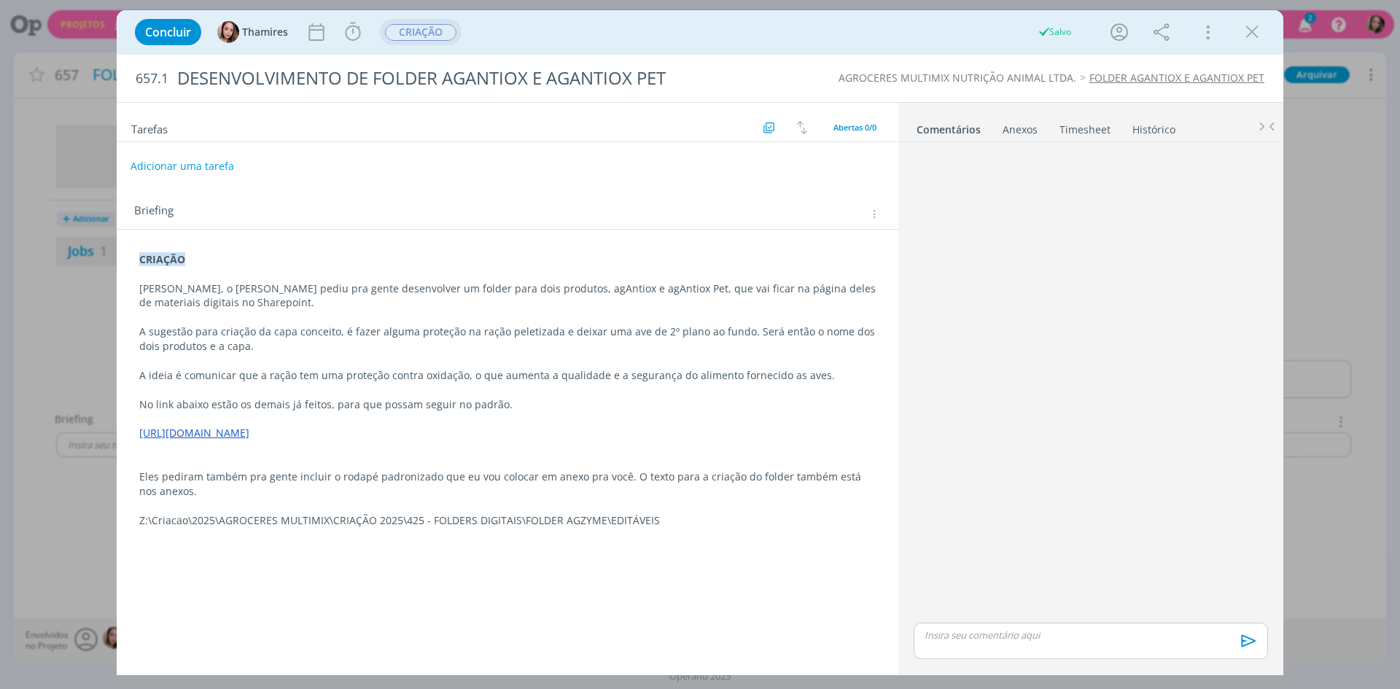
click at [163, 168] on button "Adicionar uma tarefa" at bounding box center [182, 166] width 104 height 25
type input "c"
type input "CRIAÇÃO"
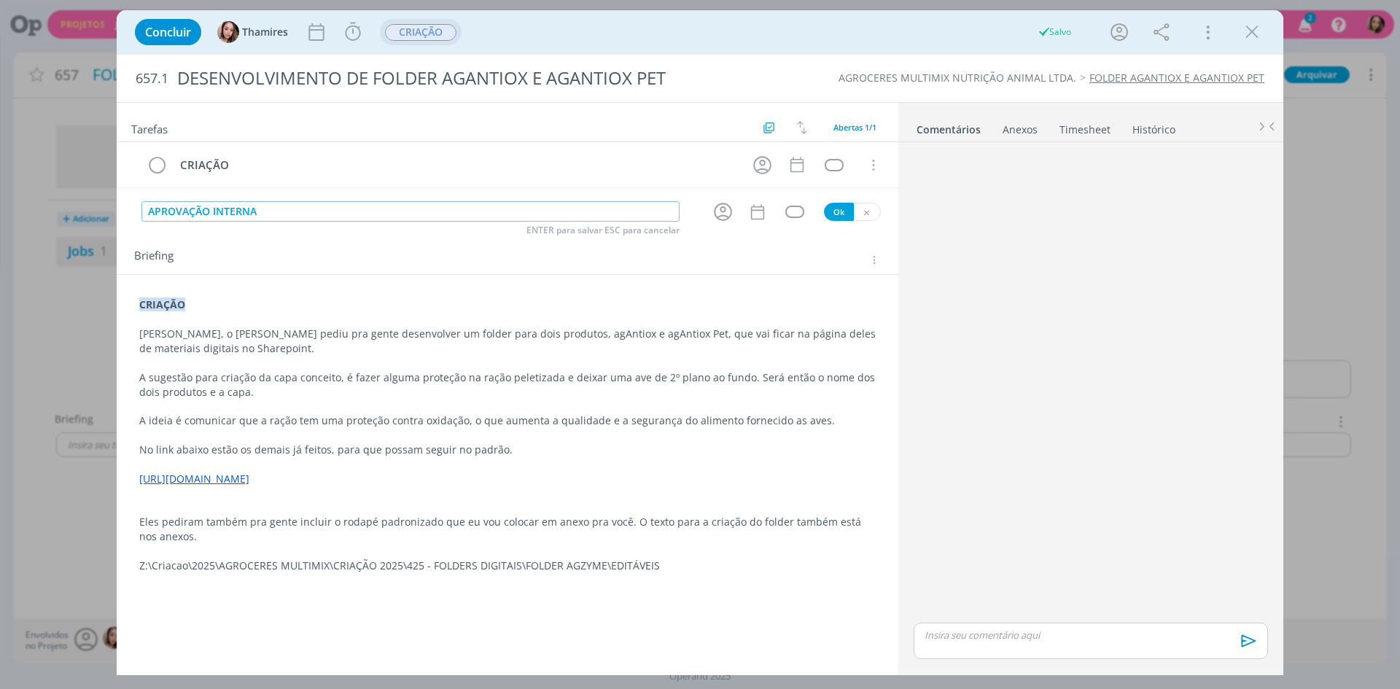
type input "APROVAÇÃO INTERNA"
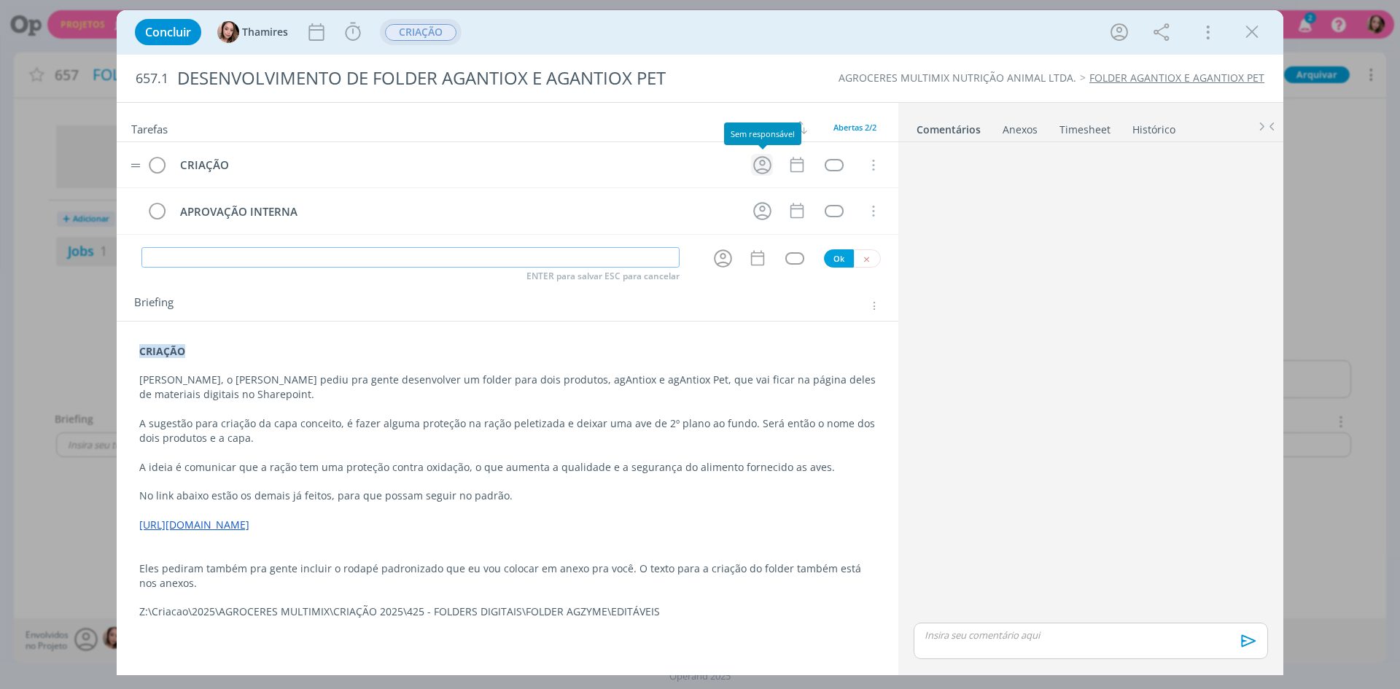
click at [767, 161] on icon "dialog" at bounding box center [762, 165] width 23 height 23
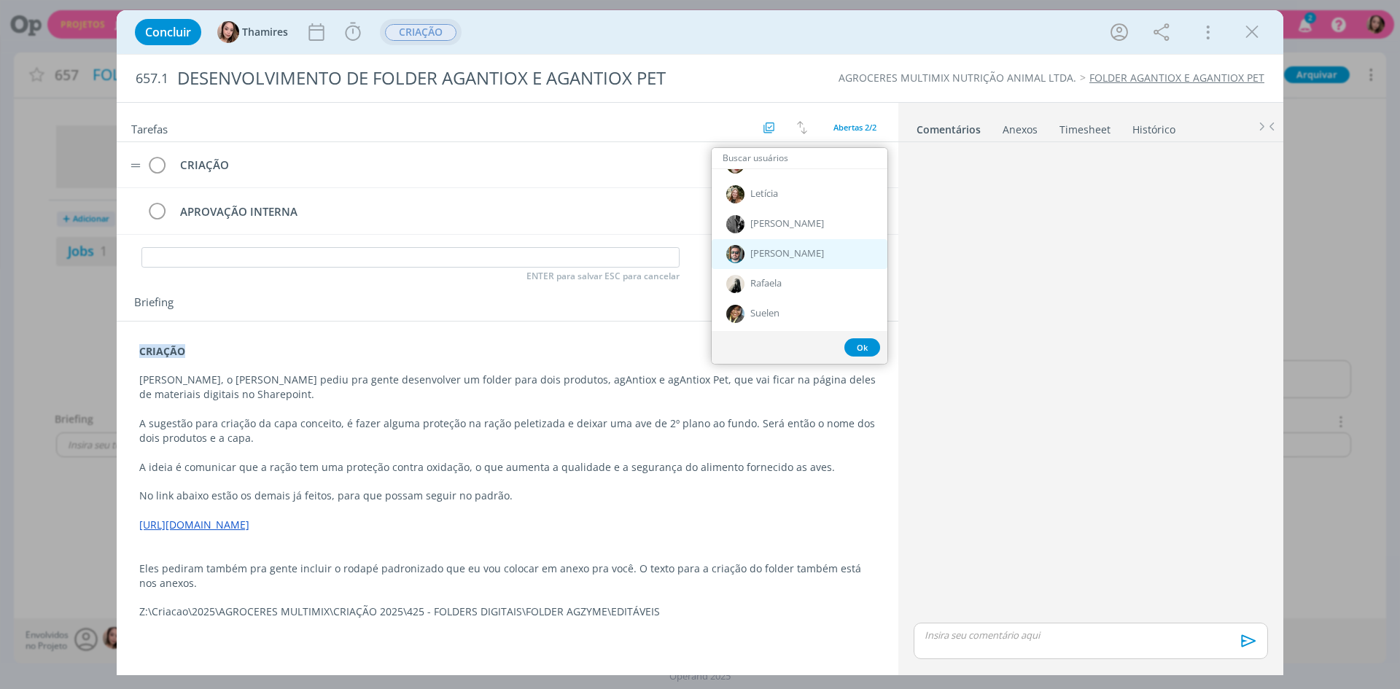
scroll to position [510, 0]
click at [838, 190] on div "Letícia" at bounding box center [800, 192] width 176 height 30
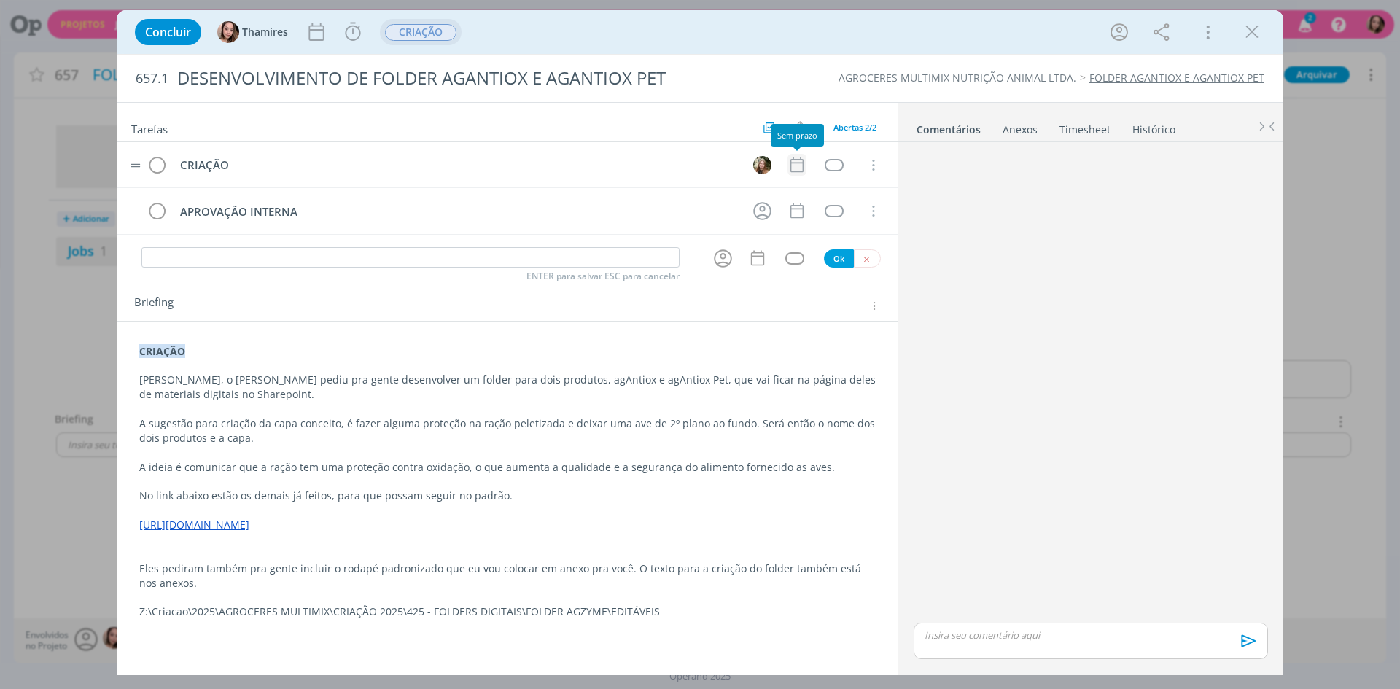
click at [797, 172] on icon "dialog" at bounding box center [796, 164] width 13 height 15
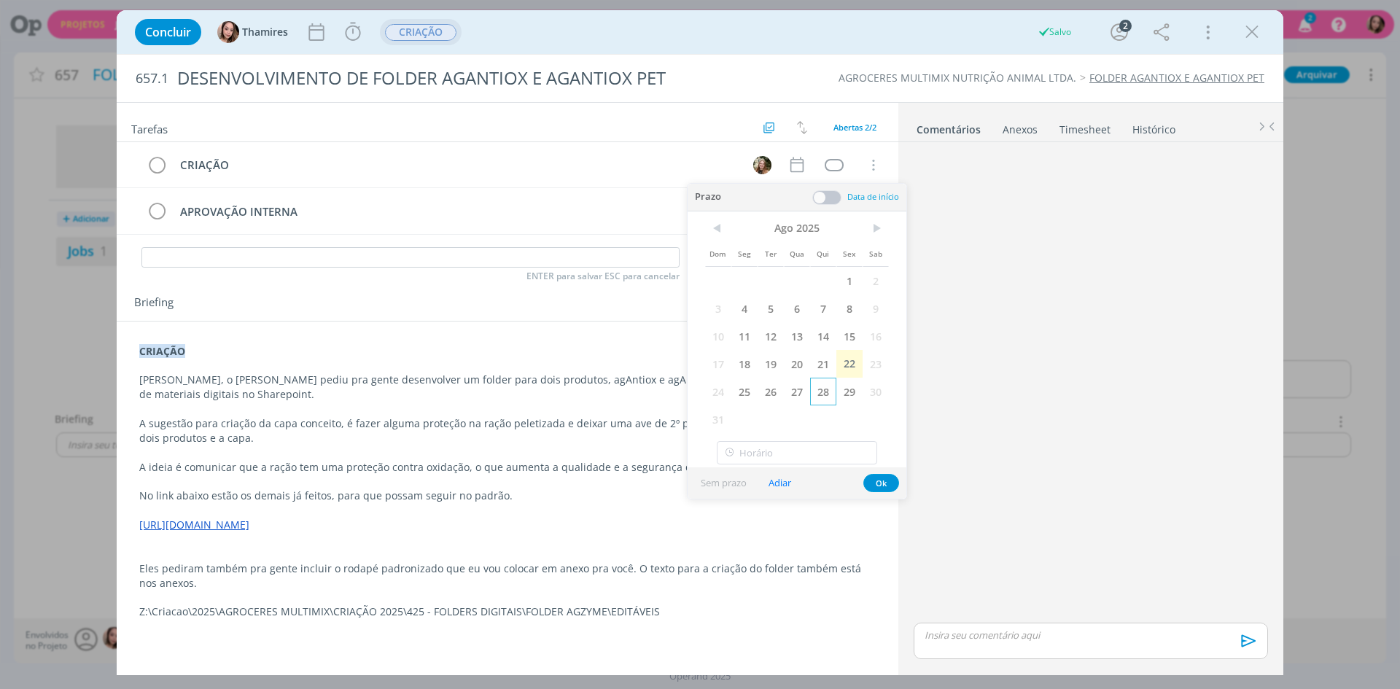
click at [829, 401] on span "28" at bounding box center [823, 392] width 26 height 28
click at [876, 482] on button "Ok" at bounding box center [881, 483] width 36 height 18
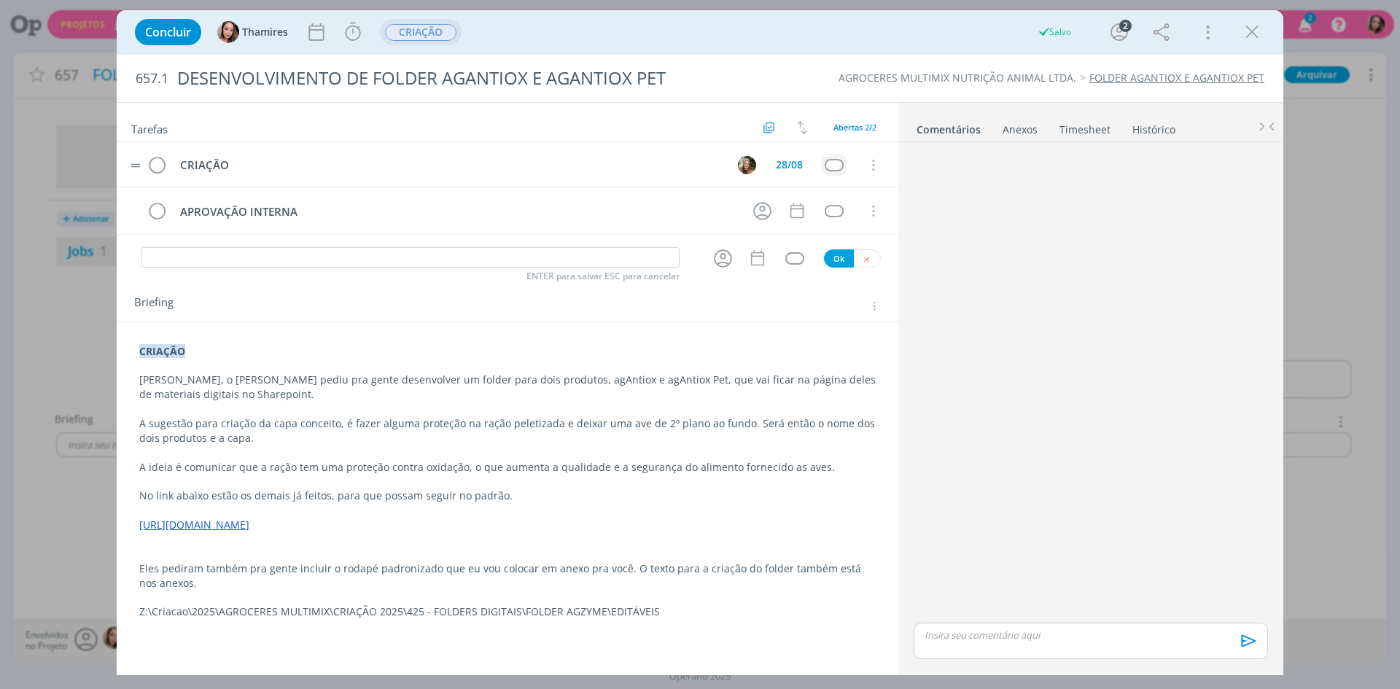
click at [834, 171] on td "dialog" at bounding box center [834, 165] width 26 height 22
click at [835, 163] on div "dialog" at bounding box center [834, 165] width 18 height 12
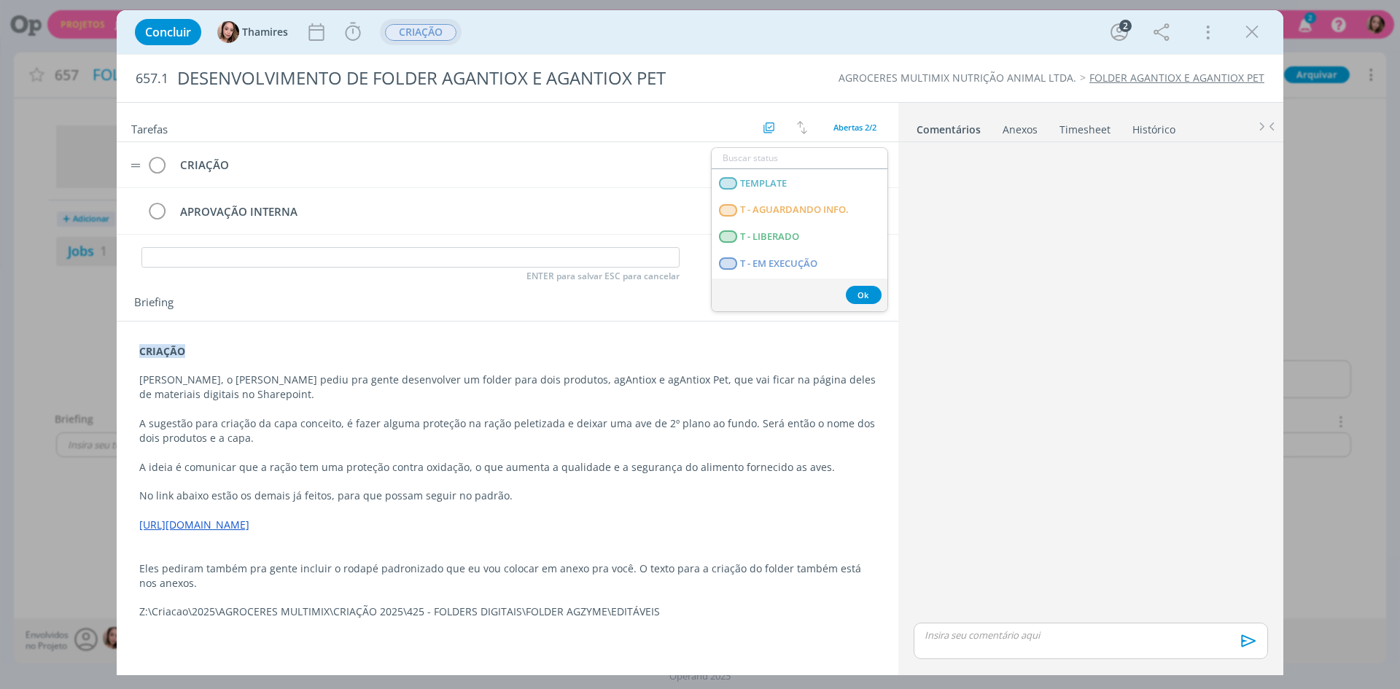
scroll to position [365, 0]
click at [771, 226] on LIBERADO "T - LIBERADO" at bounding box center [800, 219] width 176 height 27
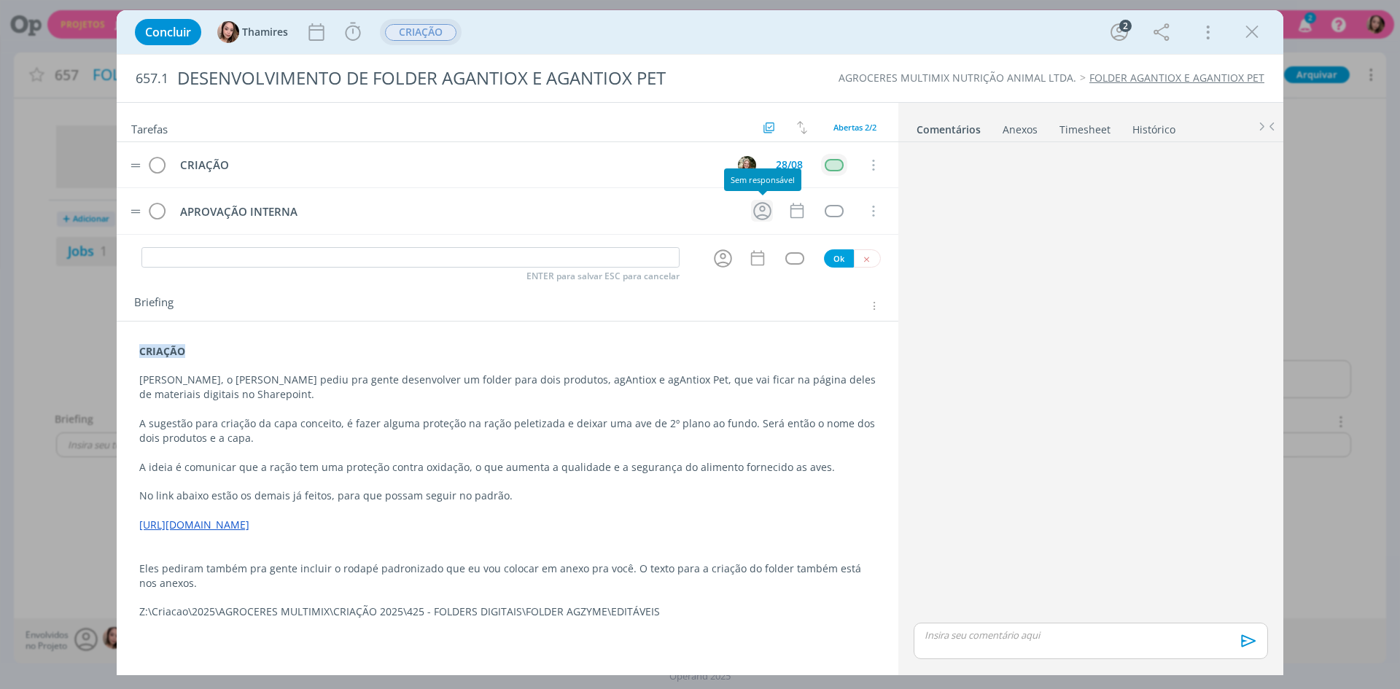
click at [761, 214] on icon "dialog" at bounding box center [762, 211] width 23 height 23
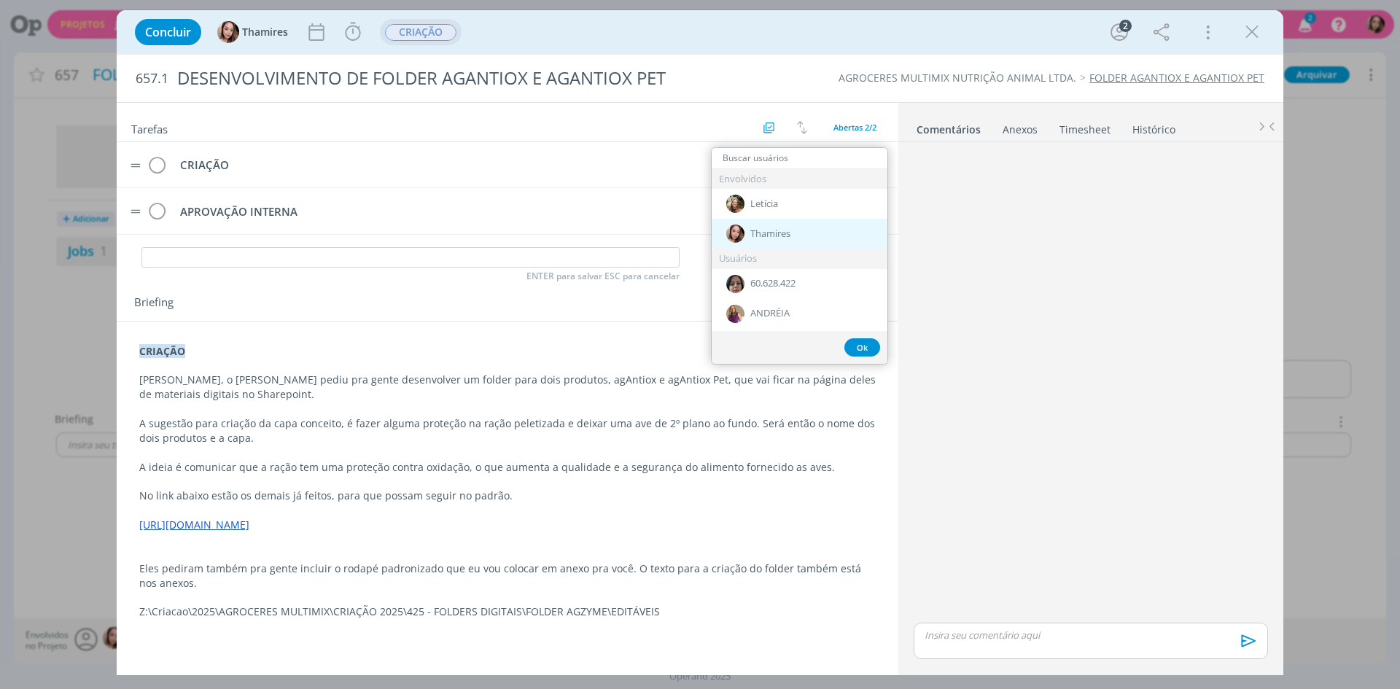
click at [767, 238] on span "Thamires" at bounding box center [770, 234] width 40 height 12
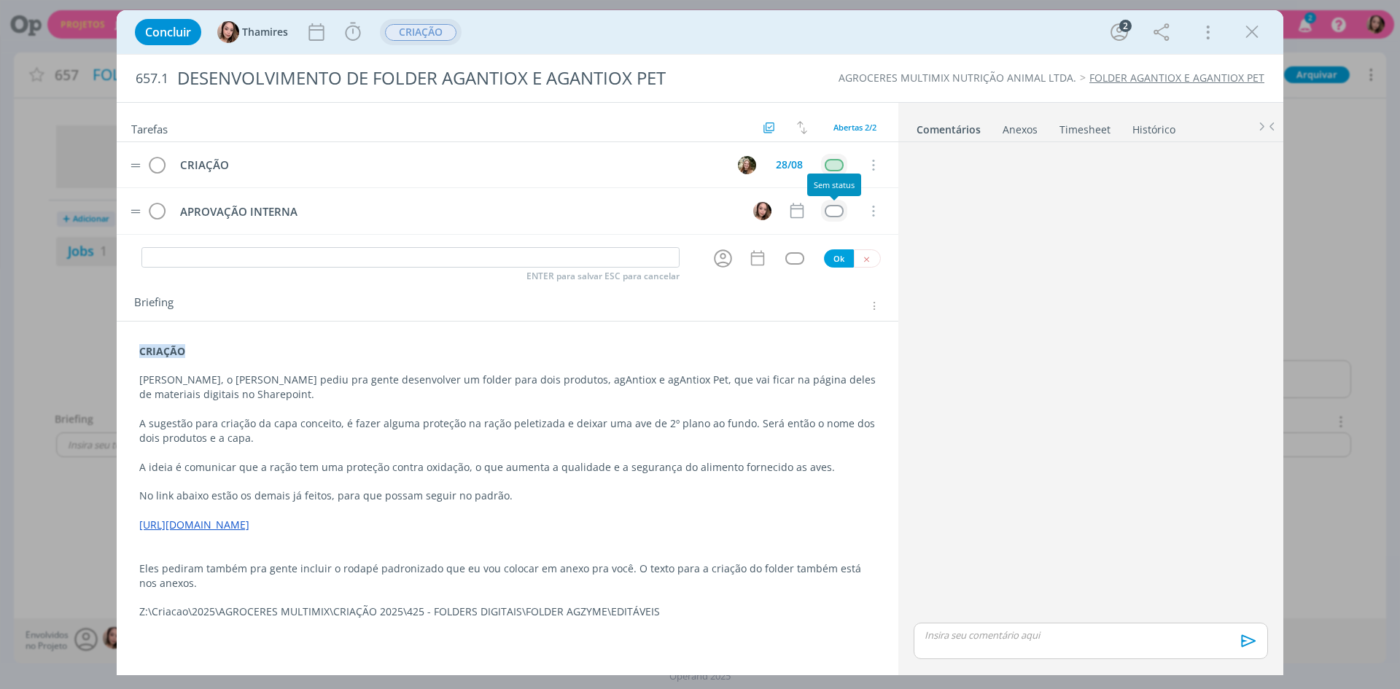
click at [829, 209] on div "dialog" at bounding box center [834, 211] width 18 height 12
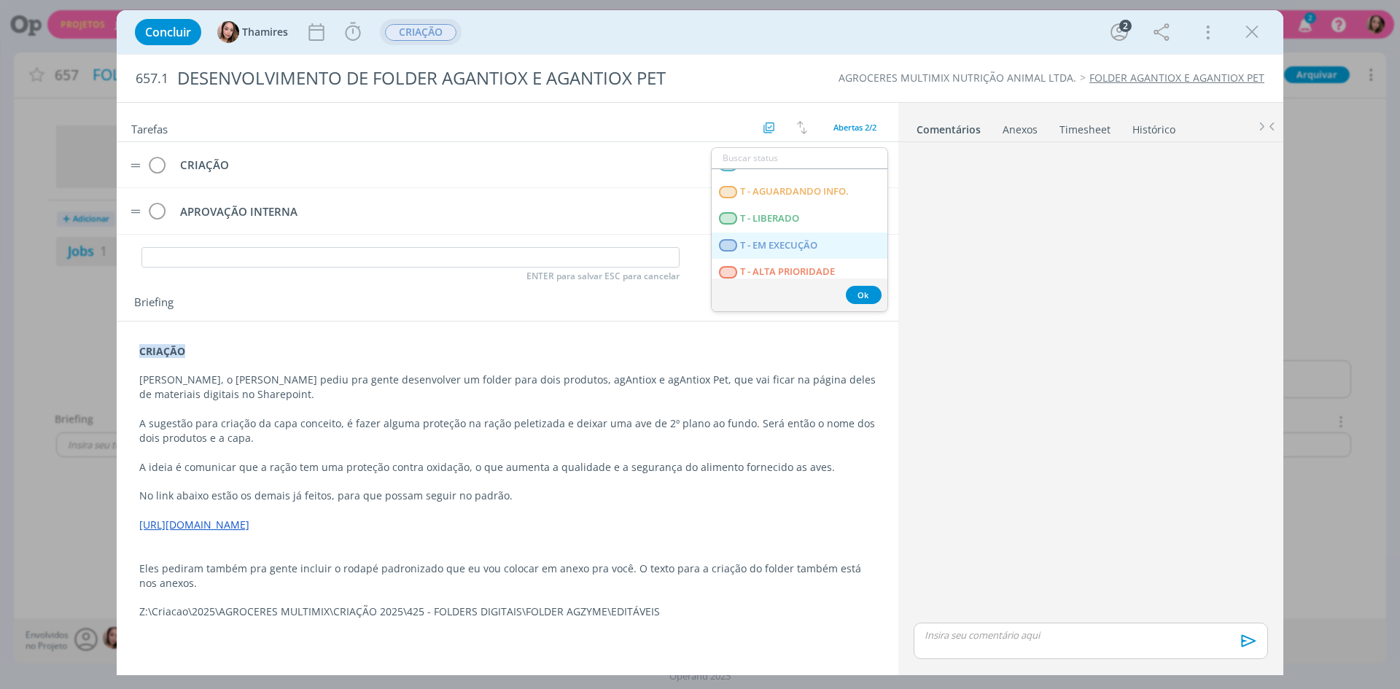
scroll to position [372, 0]
click at [816, 188] on span "T - AGUARDANDO INFO." at bounding box center [794, 185] width 109 height 12
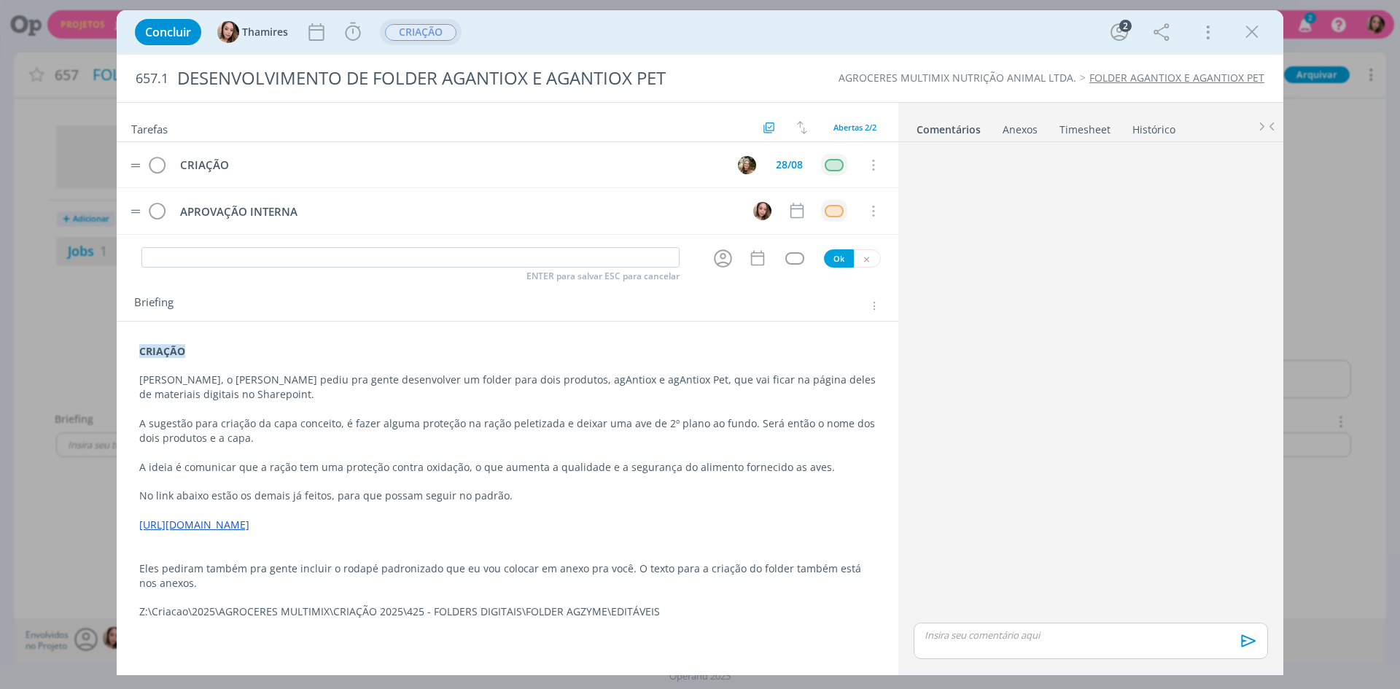
click at [1023, 132] on div "Anexos 0" at bounding box center [1019, 129] width 35 height 15
click at [1123, 169] on span "procure em seu computador" at bounding box center [1153, 171] width 125 height 13
click at [1123, 158] on input "Arraste seus arquivos ou procure em seu computador" at bounding box center [1091, 156] width 366 height 4
type input "C:\fakepath\image001 (4).png"
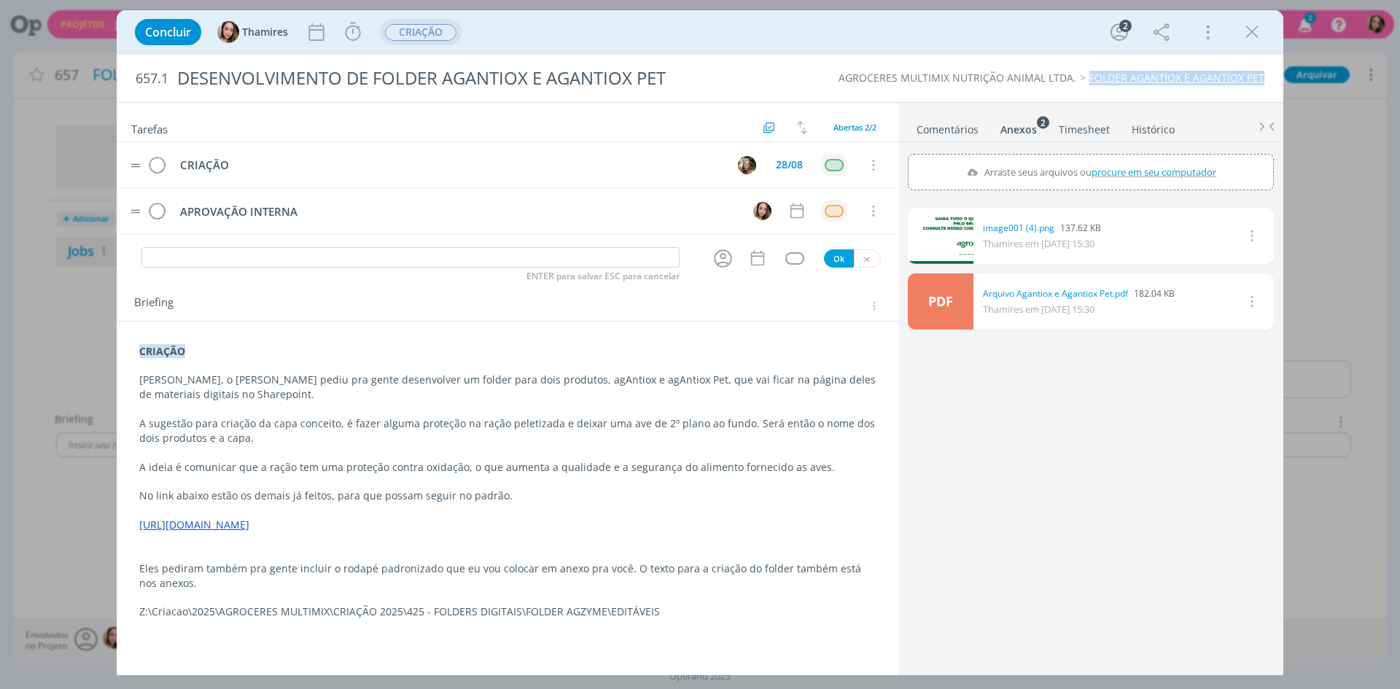
drag, startPoint x: 1090, startPoint y: 84, endPoint x: 1269, endPoint y: 84, distance: 178.6
click at [1269, 84] on div "AGROCERES MULTIMIX NUTRIÇÃO ANIMAL LTDA. FOLDER AGANTIOX E AGANTIOX PET" at bounding box center [1033, 78] width 476 height 15
copy link "FOLDER AGANTIOX E AGANTIOX PET"
click at [1244, 29] on icon "dialog" at bounding box center [1252, 32] width 22 height 22
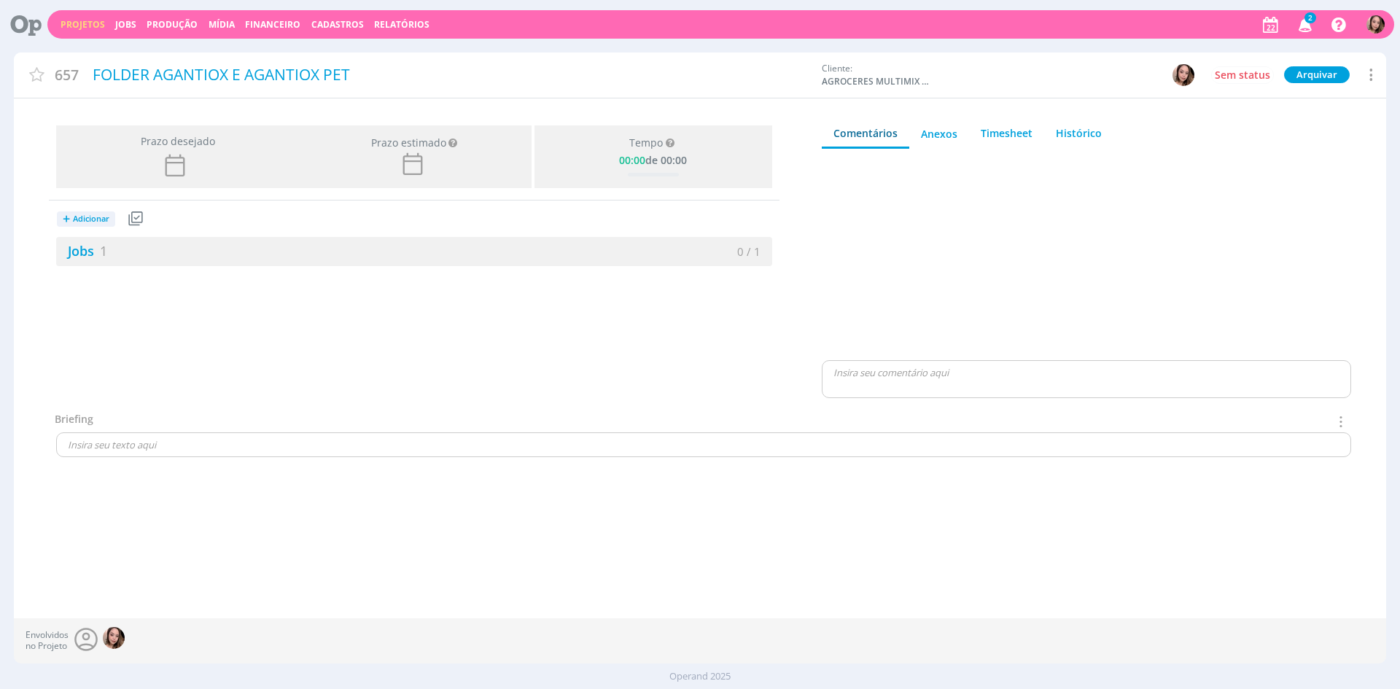
drag, startPoint x: 82, startPoint y: 23, endPoint x: 414, endPoint y: 5, distance: 332.2
click at [82, 23] on link "Projetos" at bounding box center [83, 24] width 44 height 12
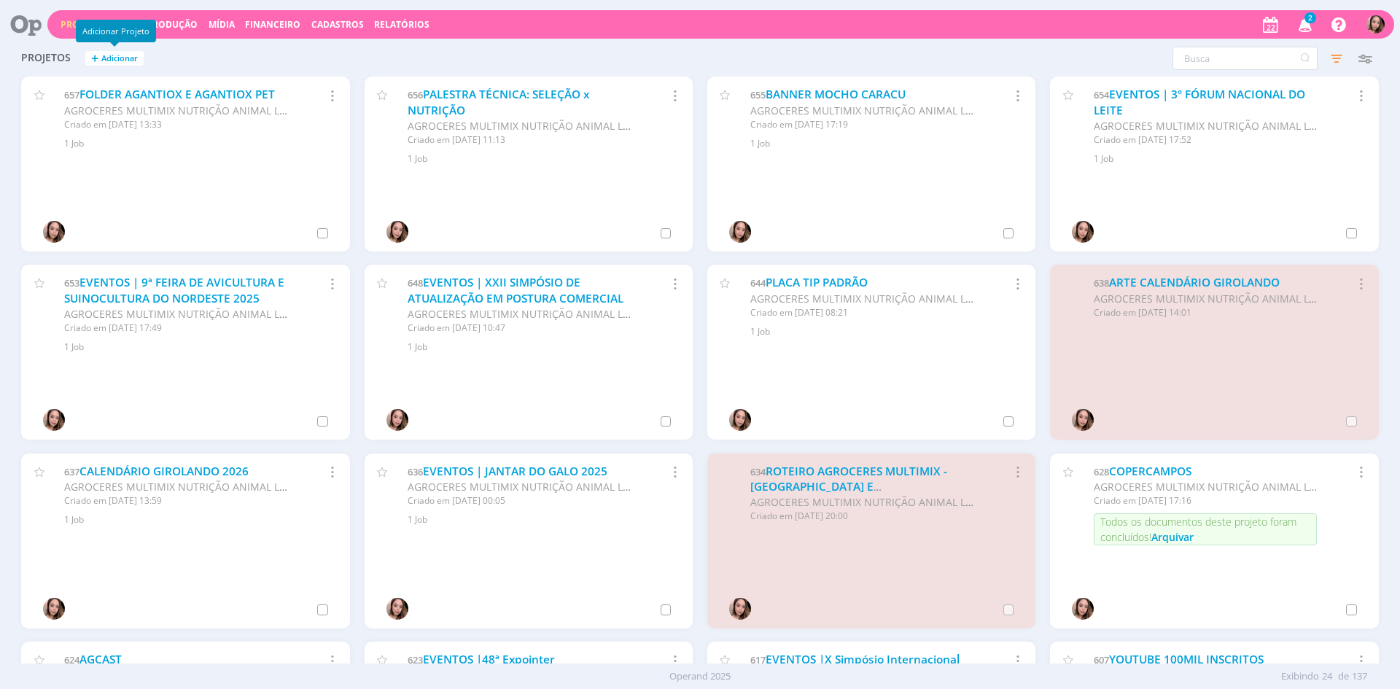
click at [117, 56] on span "Adicionar" at bounding box center [119, 58] width 36 height 9
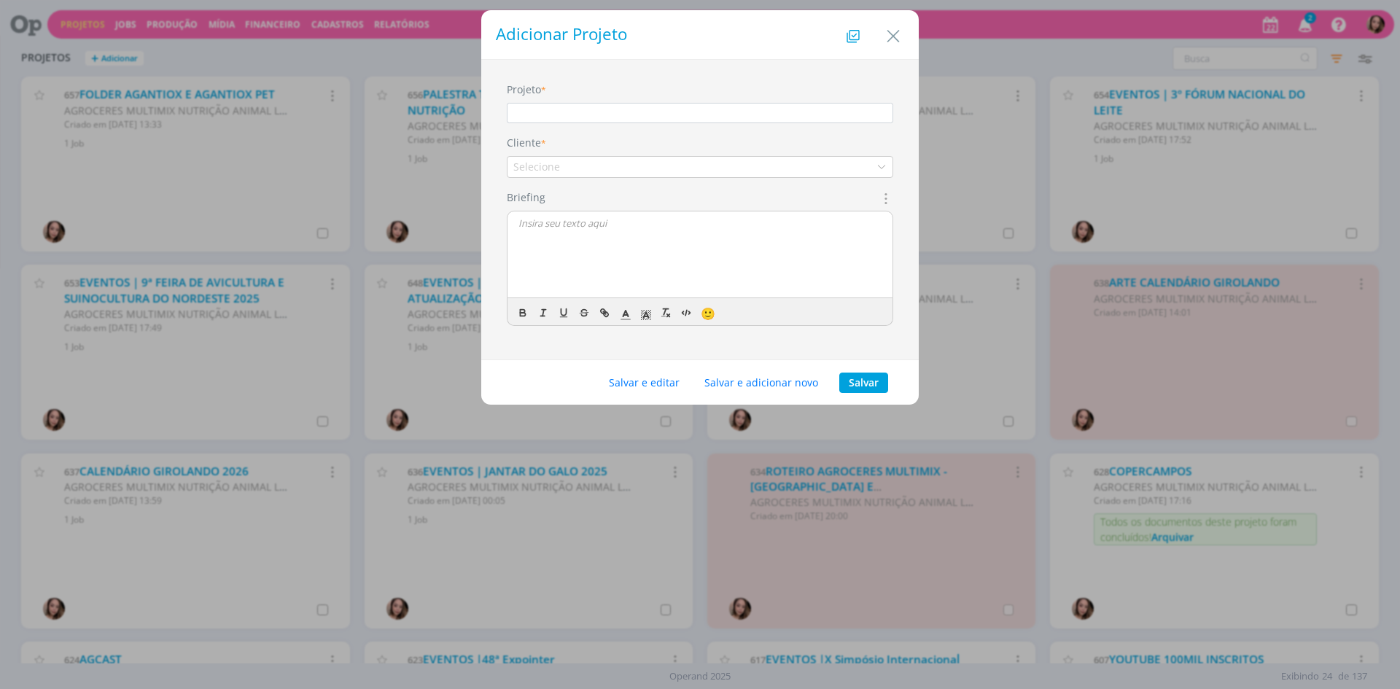
click at [736, 122] on input "Projeto" at bounding box center [700, 113] width 386 height 20
type input "GRANJA PARAÍSO"
click at [741, 169] on div "Selecione" at bounding box center [700, 167] width 386 height 22
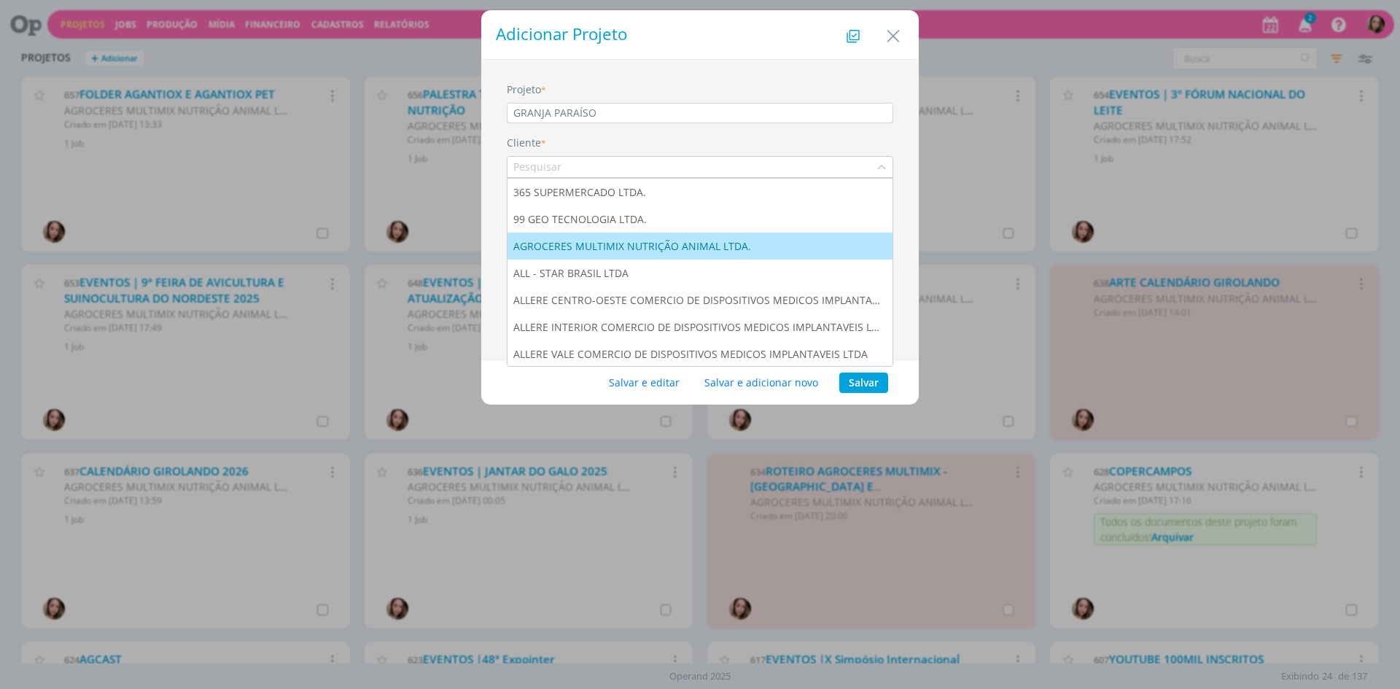
click at [647, 251] on div "AGROCERES MULTIMIX NUTRIÇÃO ANIMAL LTDA." at bounding box center [633, 245] width 241 height 15
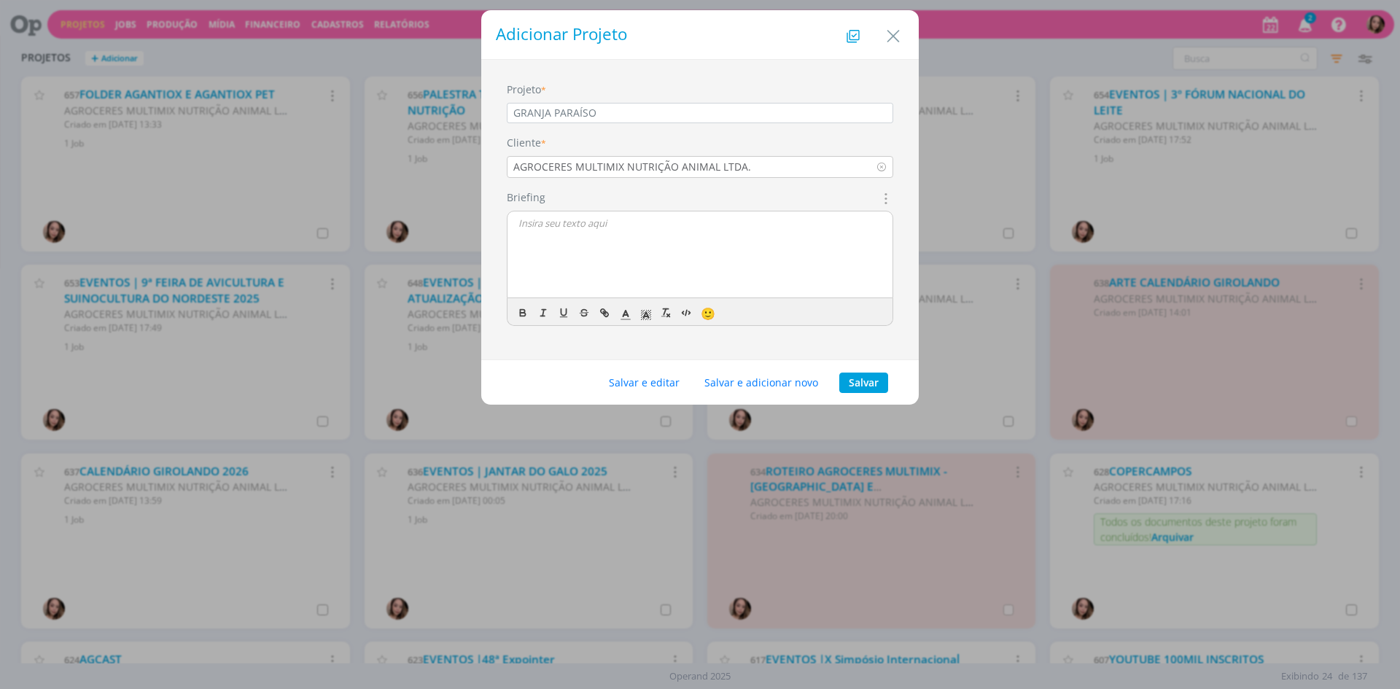
click at [597, 243] on div "dialog" at bounding box center [699, 254] width 385 height 87
click at [652, 384] on button "Salvar e editar" at bounding box center [644, 383] width 90 height 20
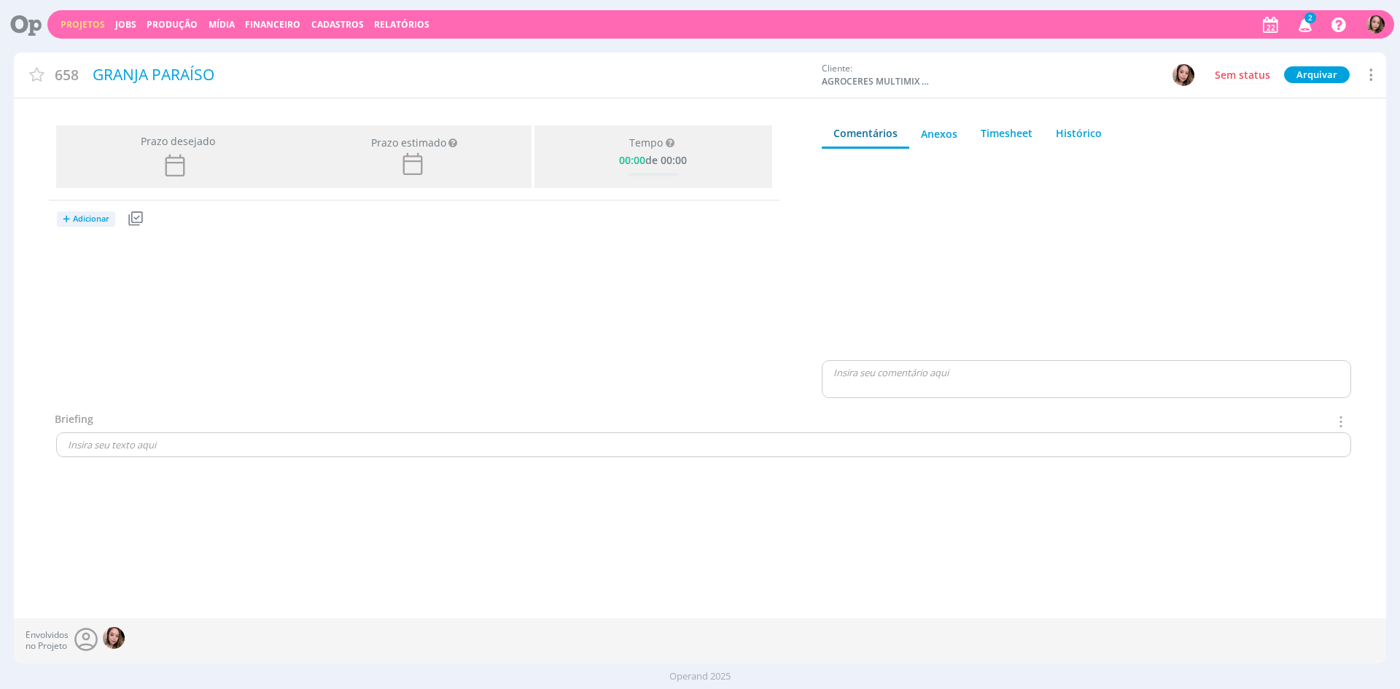
click at [89, 215] on span "Adicionar" at bounding box center [91, 218] width 36 height 9
click at [103, 269] on link "Jobs" at bounding box center [114, 268] width 115 height 23
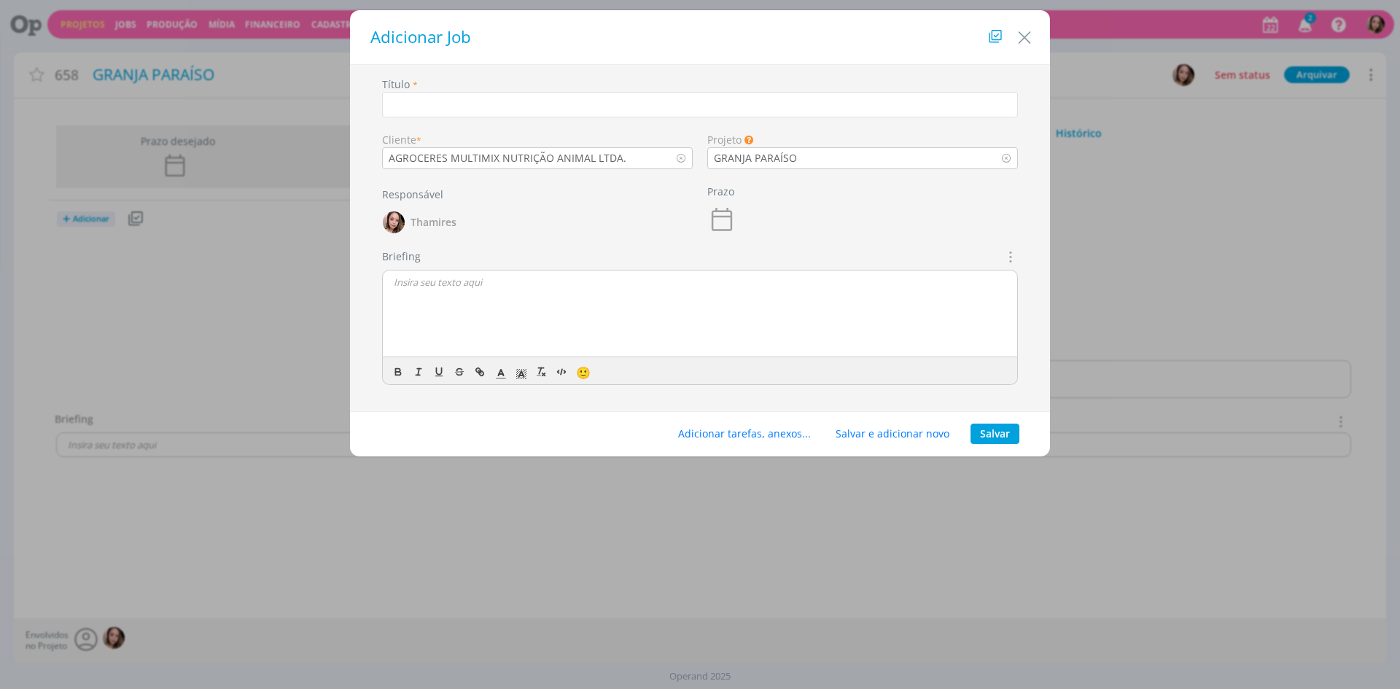
click at [511, 289] on p "dialog" at bounding box center [700, 282] width 612 height 13
click at [406, 101] on input "dialog" at bounding box center [700, 105] width 636 height 26
click at [467, 104] on input "dialog" at bounding box center [700, 105] width 636 height 26
paste input "Placa de sinalização"
drag, startPoint x: 392, startPoint y: 104, endPoint x: 515, endPoint y: 103, distance: 122.5
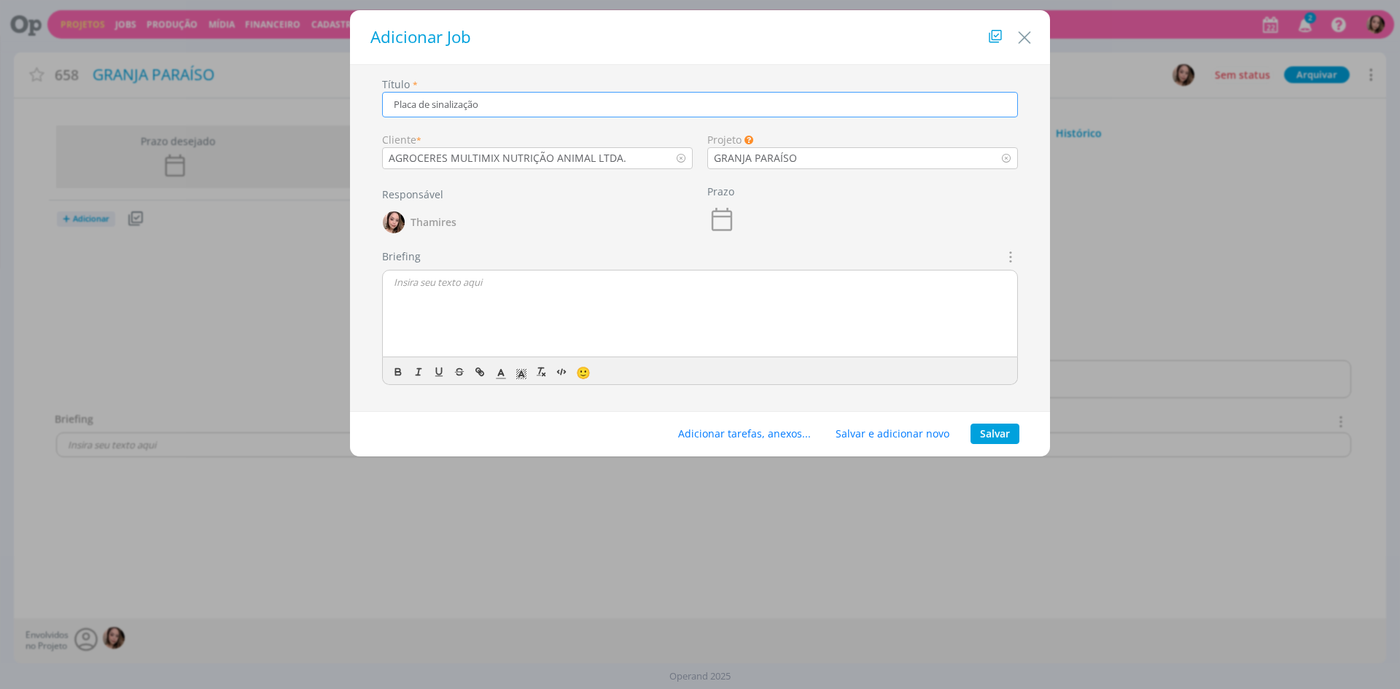
click at [515, 103] on input "Placa de sinalização" at bounding box center [700, 105] width 636 height 26
type input "p"
type input "PLACA DE SINALIZAÇÃO"
click at [608, 296] on div "dialog" at bounding box center [700, 313] width 634 height 87
click at [451, 313] on span "Placa de sinalização" at bounding box center [436, 309] width 85 height 13
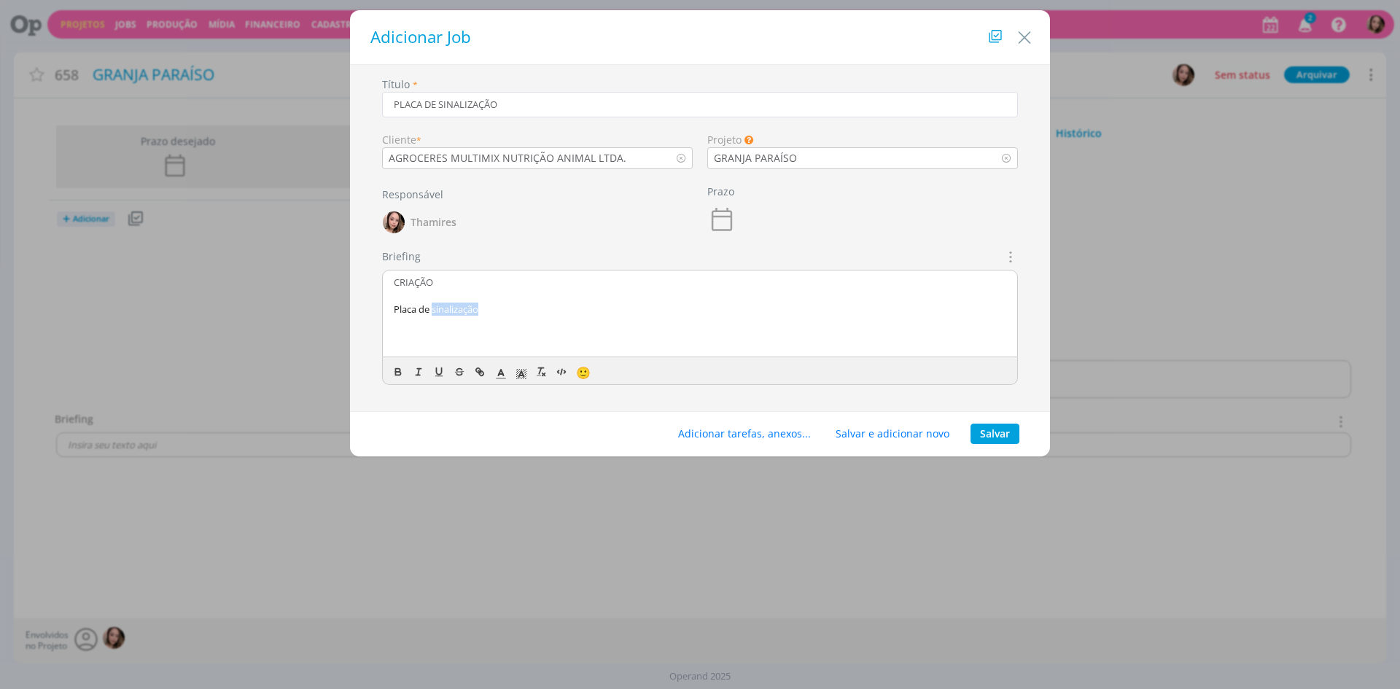
click at [451, 313] on span "Placa de sinalização" at bounding box center [436, 309] width 85 height 13
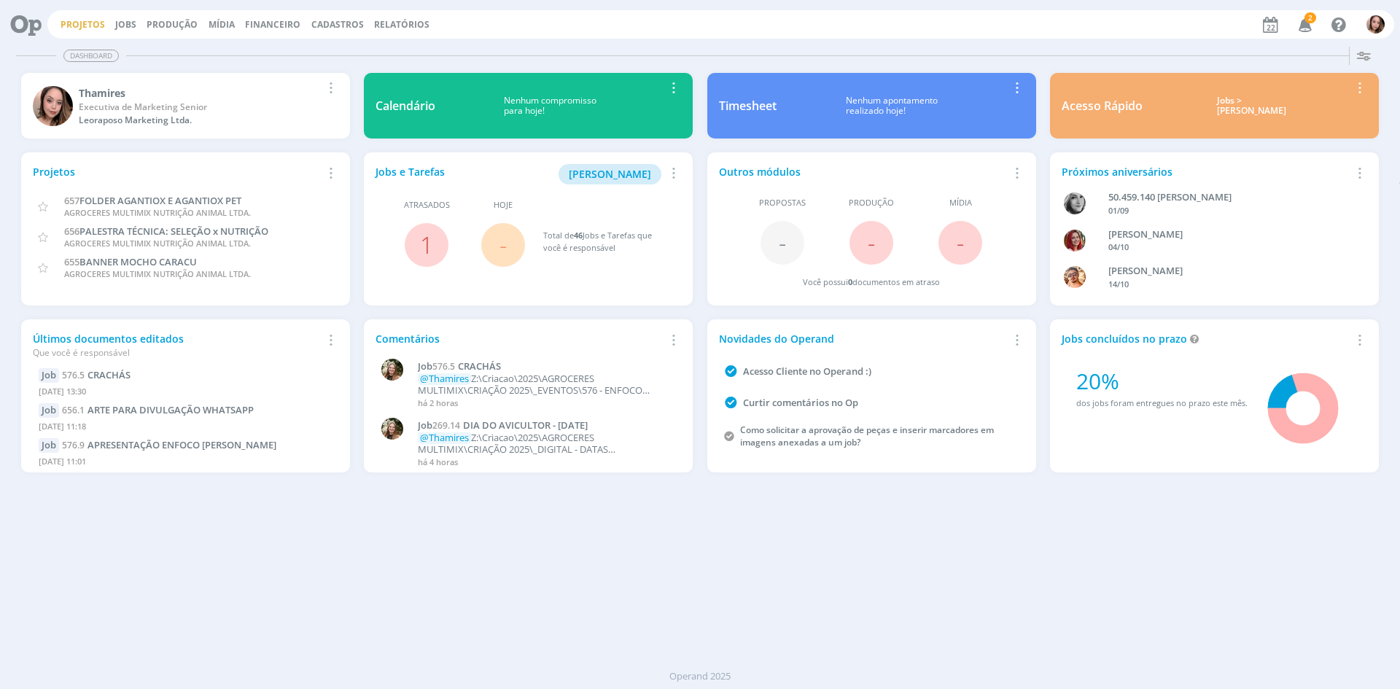
click at [93, 25] on link "Projetos" at bounding box center [83, 24] width 44 height 12
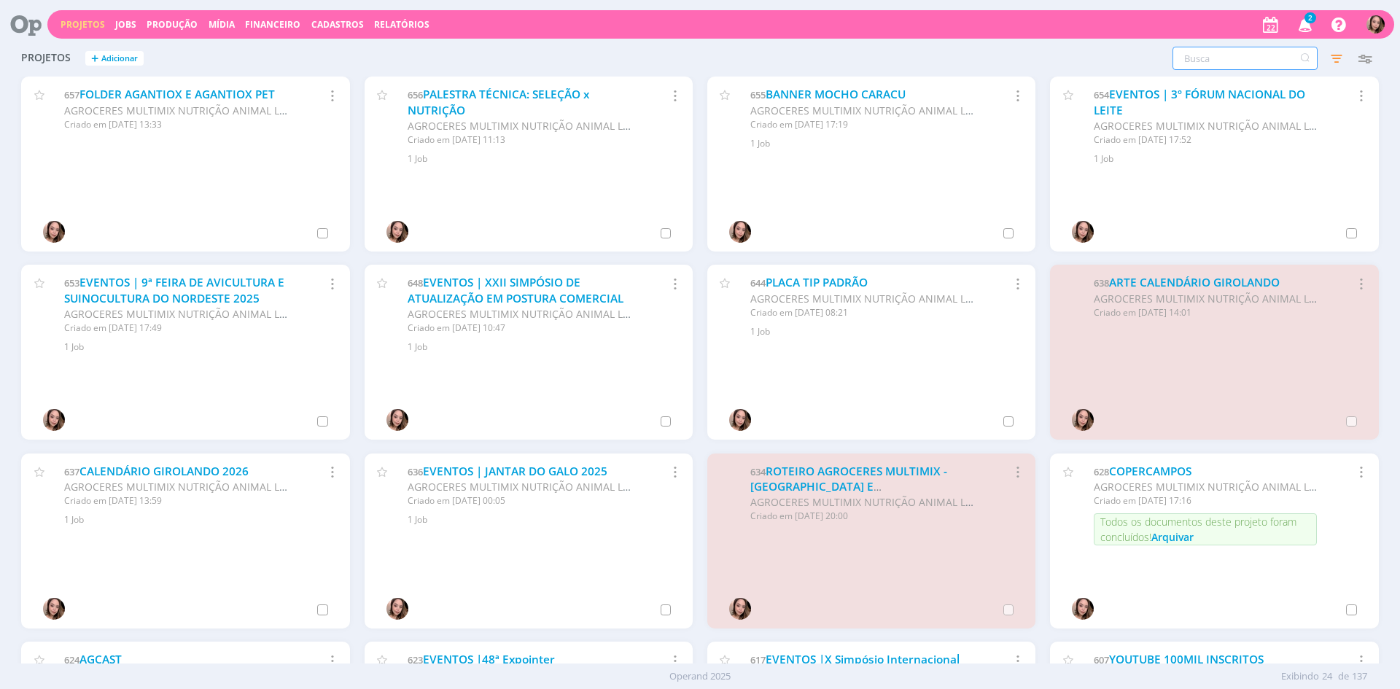
click at [1216, 63] on input "text" at bounding box center [1244, 58] width 145 height 23
type input "datas comemorativas"
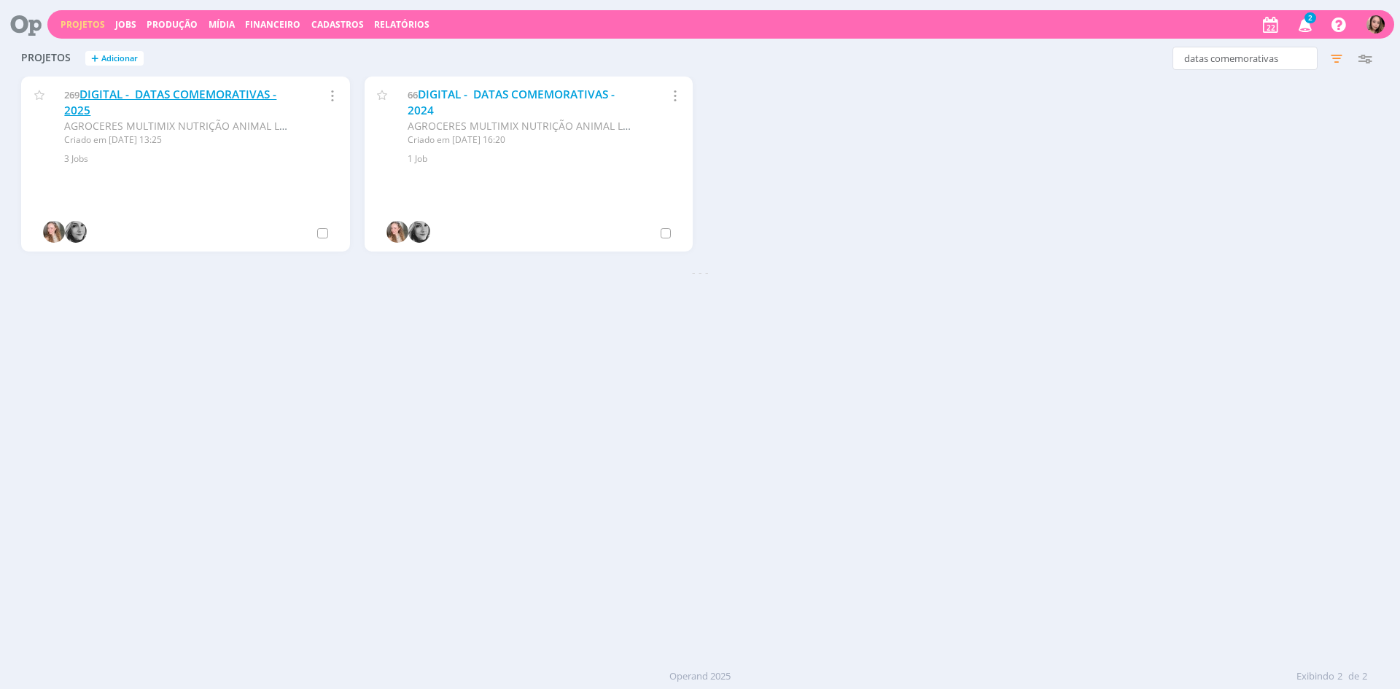
click at [198, 95] on link "DIGITAL - DATAS COMEMORATIVAS - 2025" at bounding box center [170, 102] width 212 height 31
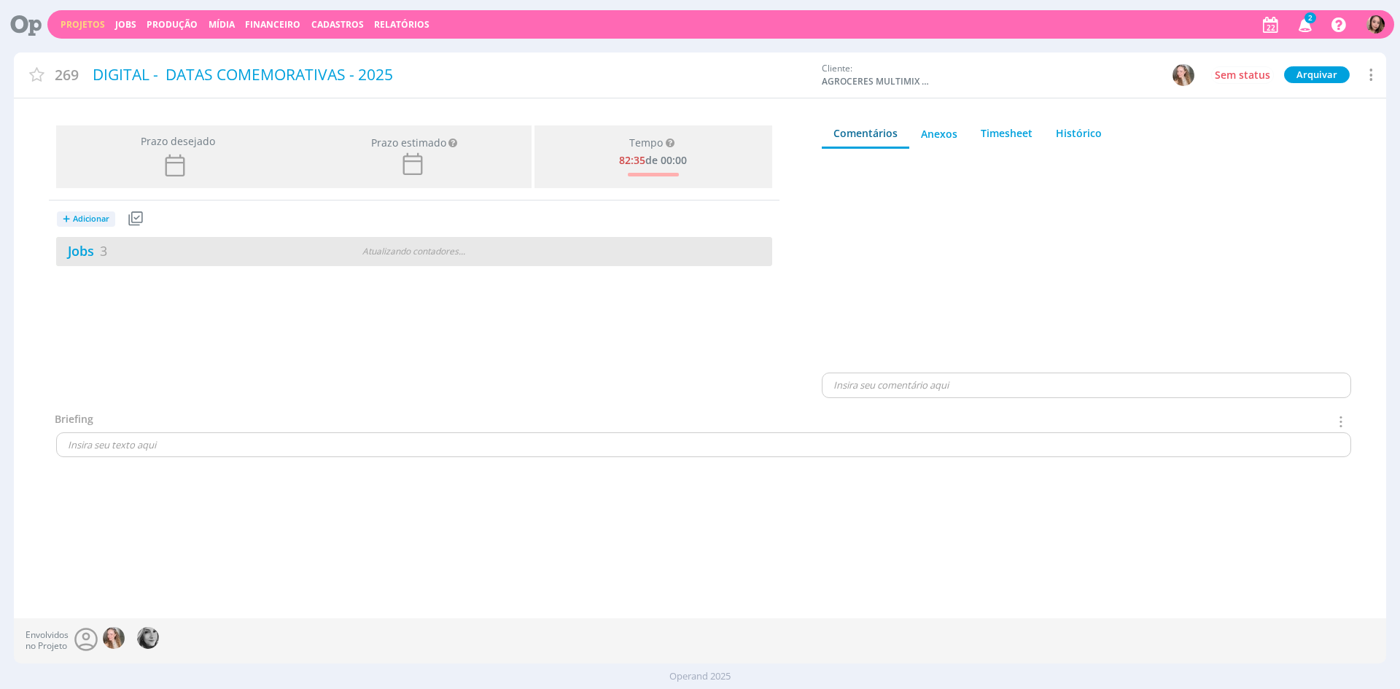
click at [378, 250] on div "Jobs 3 Atualizando contadores . . ." at bounding box center [414, 251] width 716 height 29
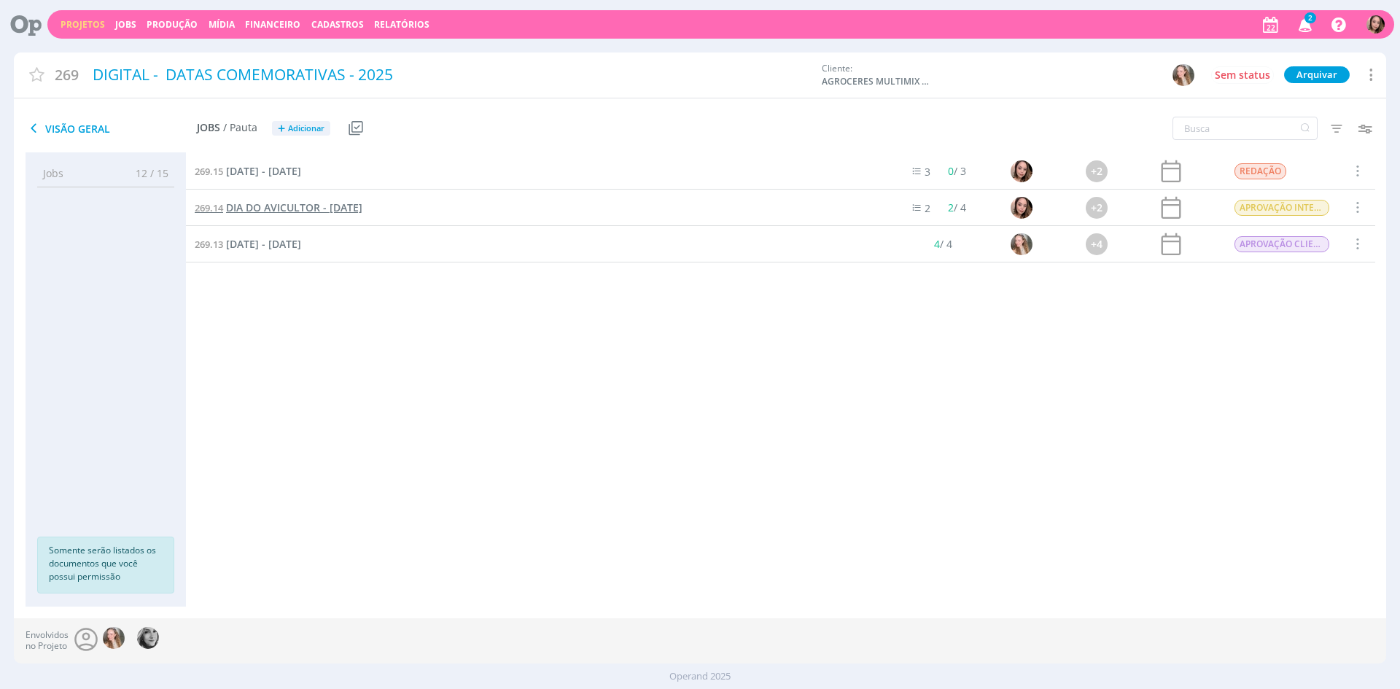
click at [356, 208] on span "DIA DO AVICULTOR - [DATE]" at bounding box center [294, 207] width 136 height 14
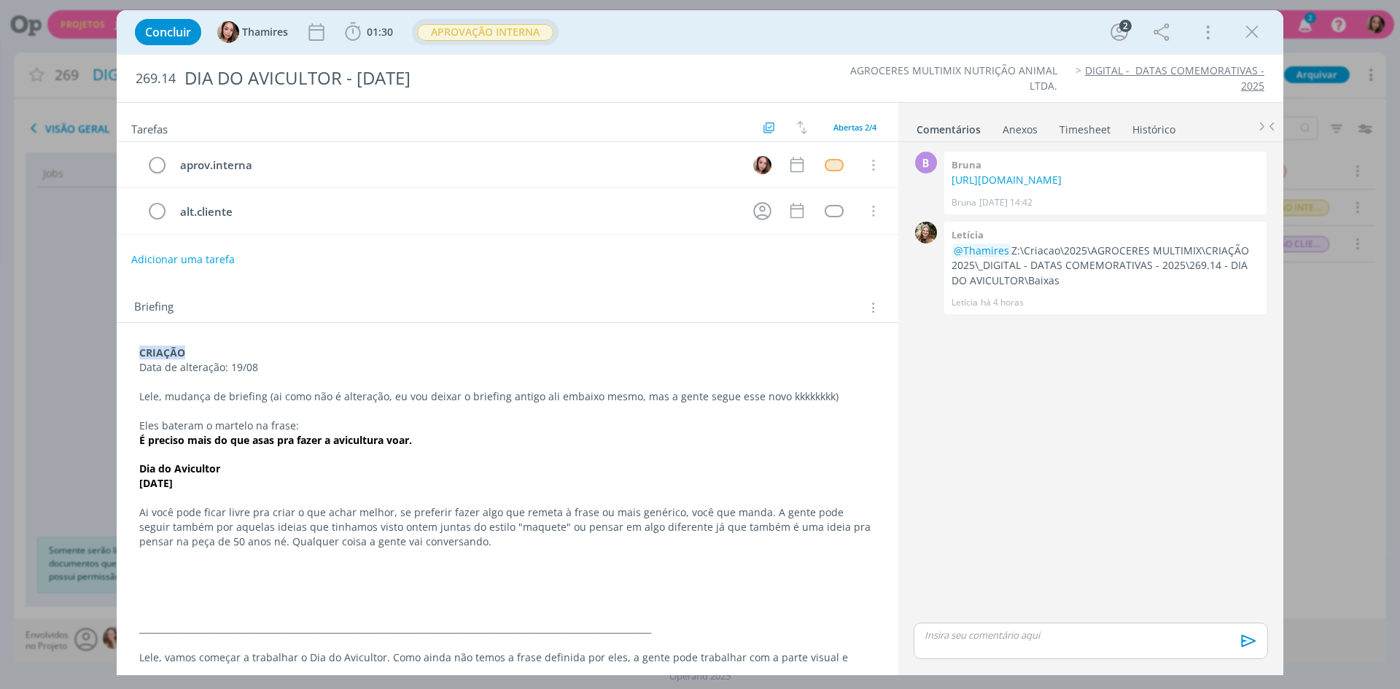
click at [493, 32] on span "APROVAÇÃO INTERNA" at bounding box center [485, 32] width 136 height 17
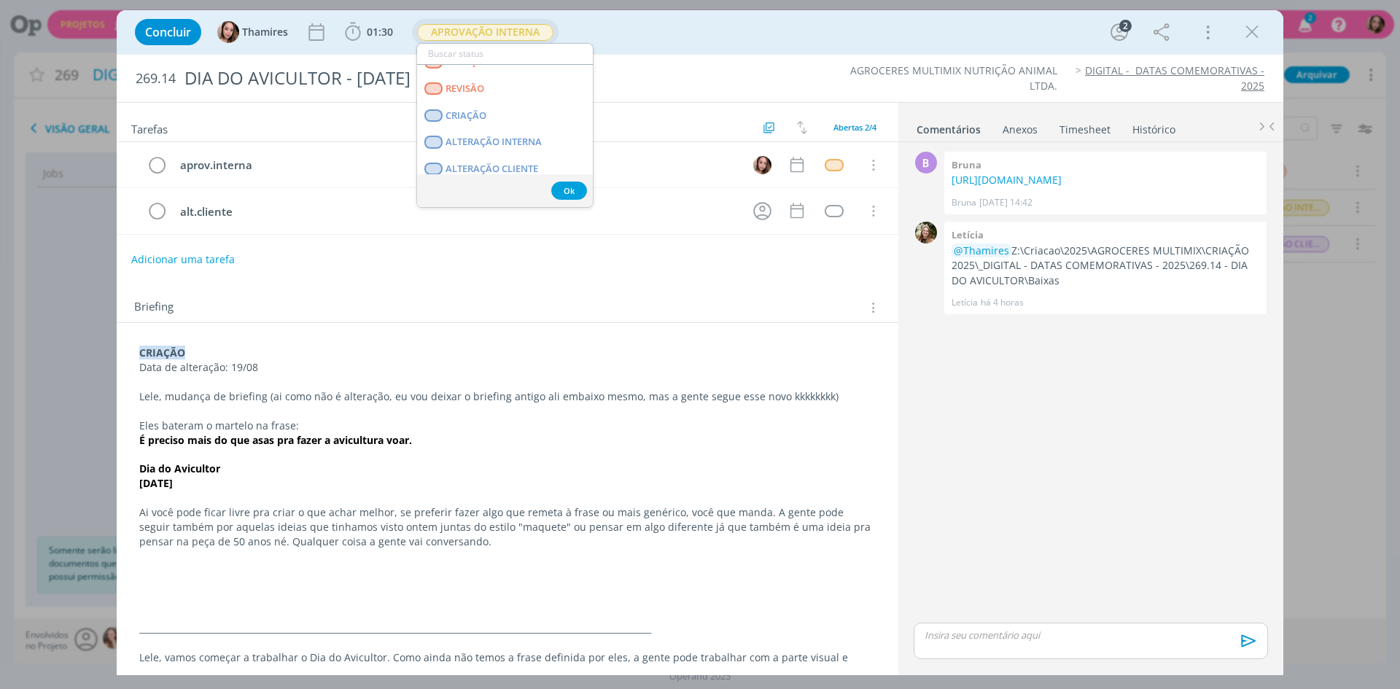
scroll to position [73, 0]
click at [510, 117] on link "CRIAÇÃO" at bounding box center [505, 112] width 176 height 27
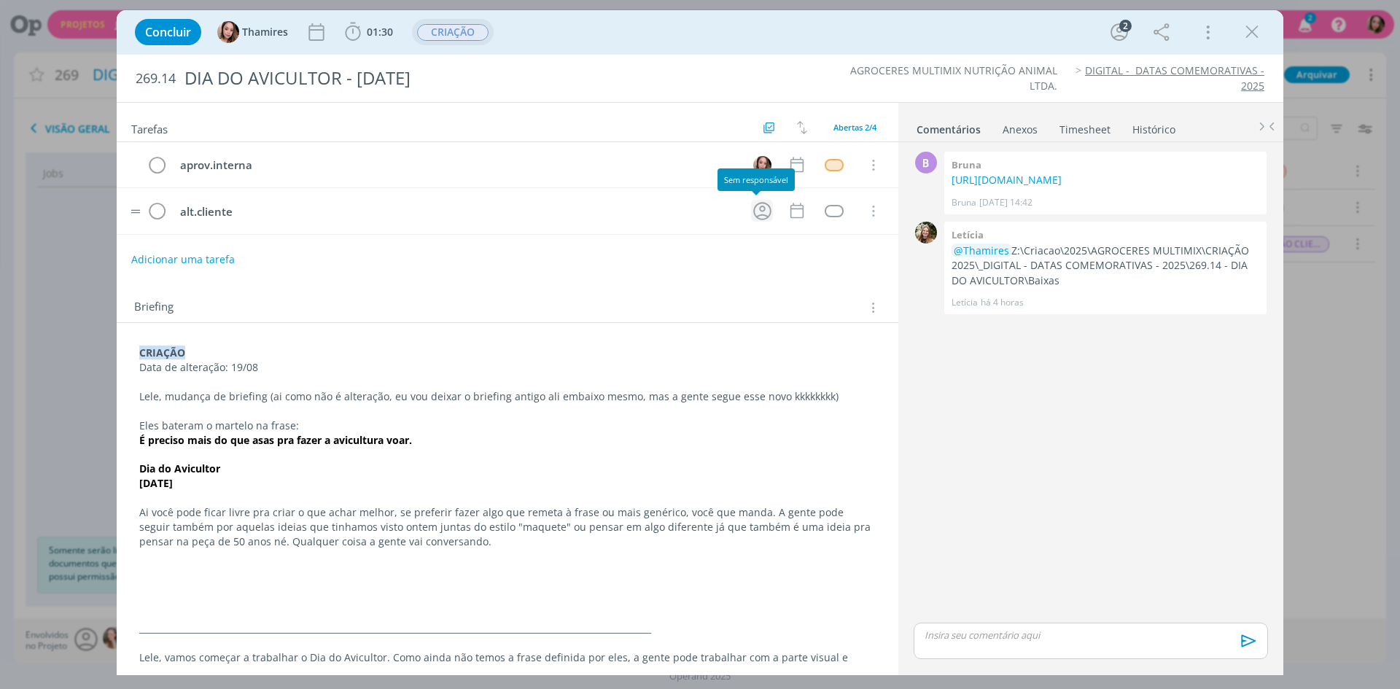
click at [765, 214] on icon "dialog" at bounding box center [762, 211] width 23 height 23
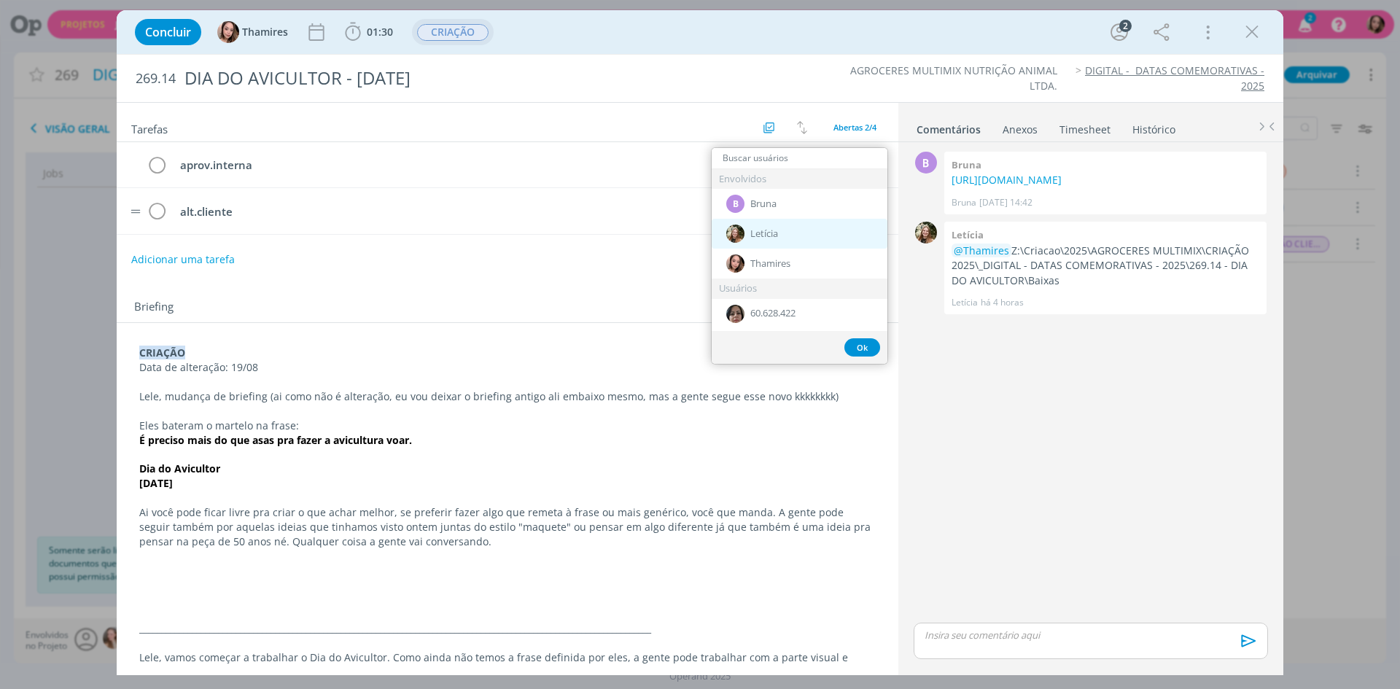
click at [776, 235] on span "Letícia" at bounding box center [764, 234] width 28 height 12
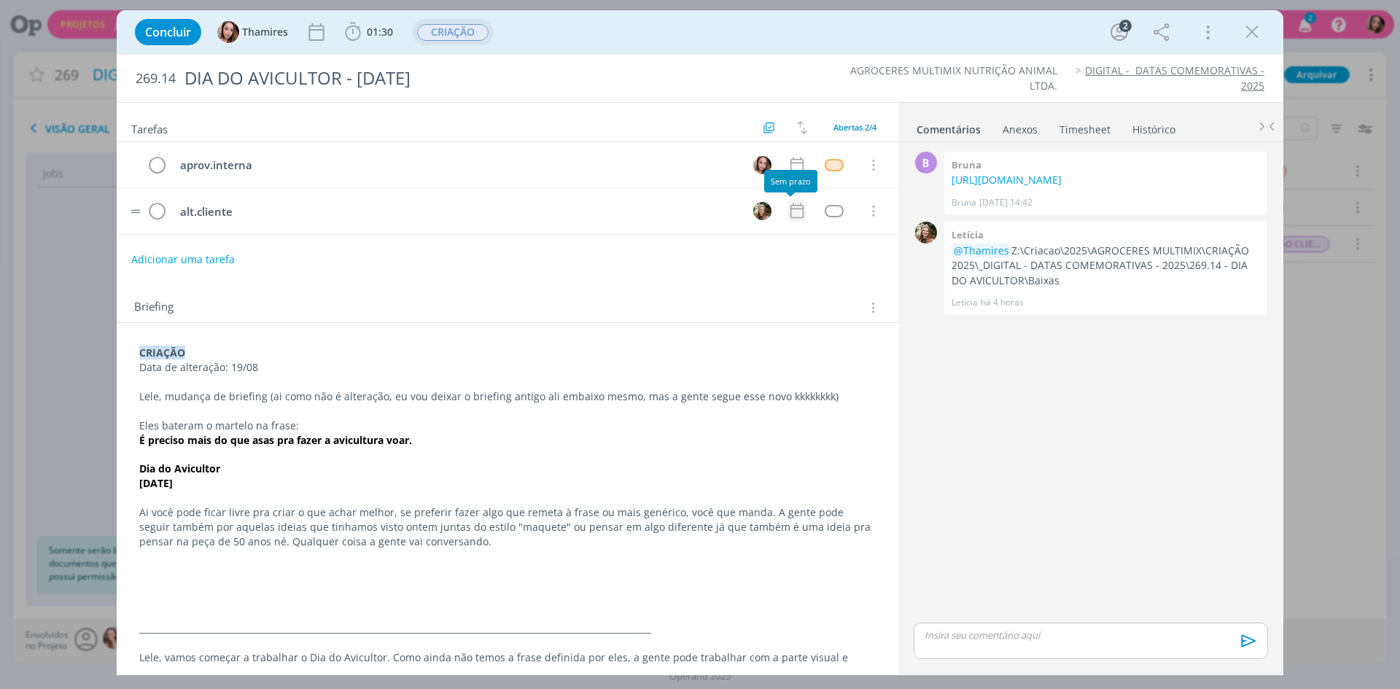
click at [799, 210] on icon "dialog" at bounding box center [796, 210] width 19 height 19
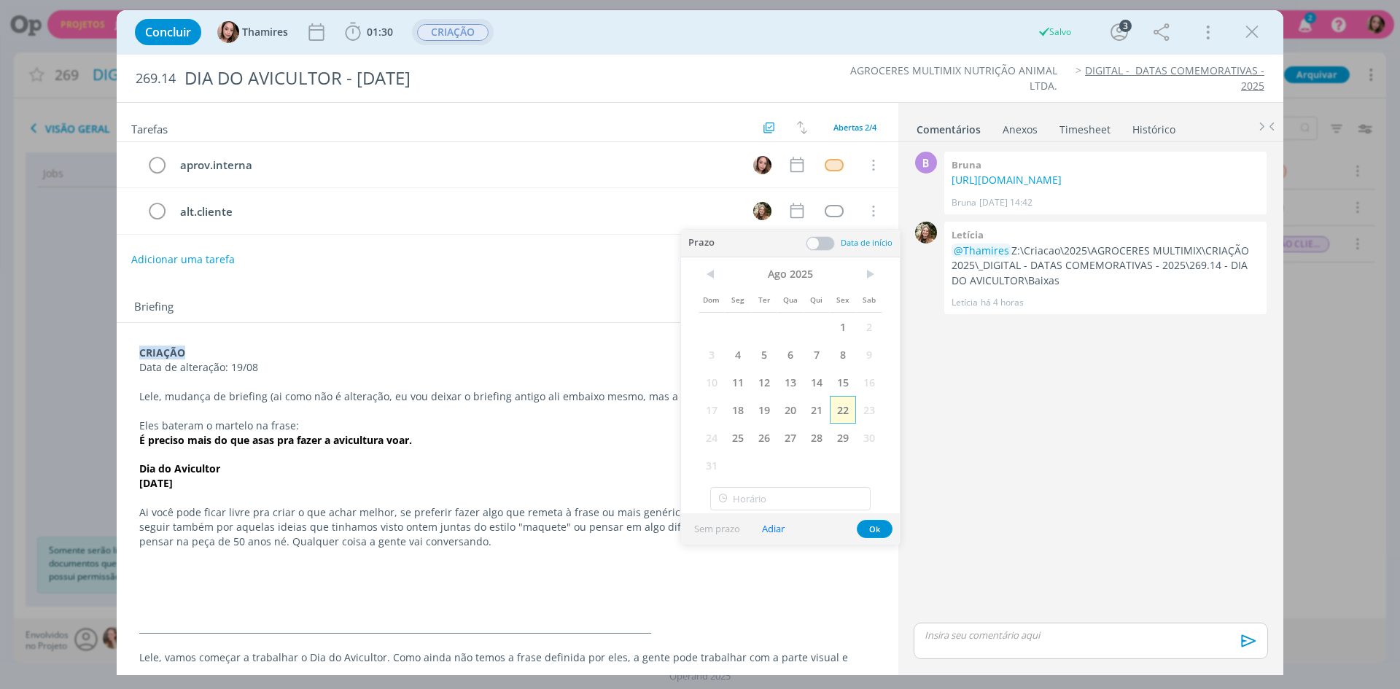
click at [846, 413] on span "22" at bounding box center [843, 410] width 26 height 28
click at [872, 528] on button "Ok" at bounding box center [875, 529] width 36 height 18
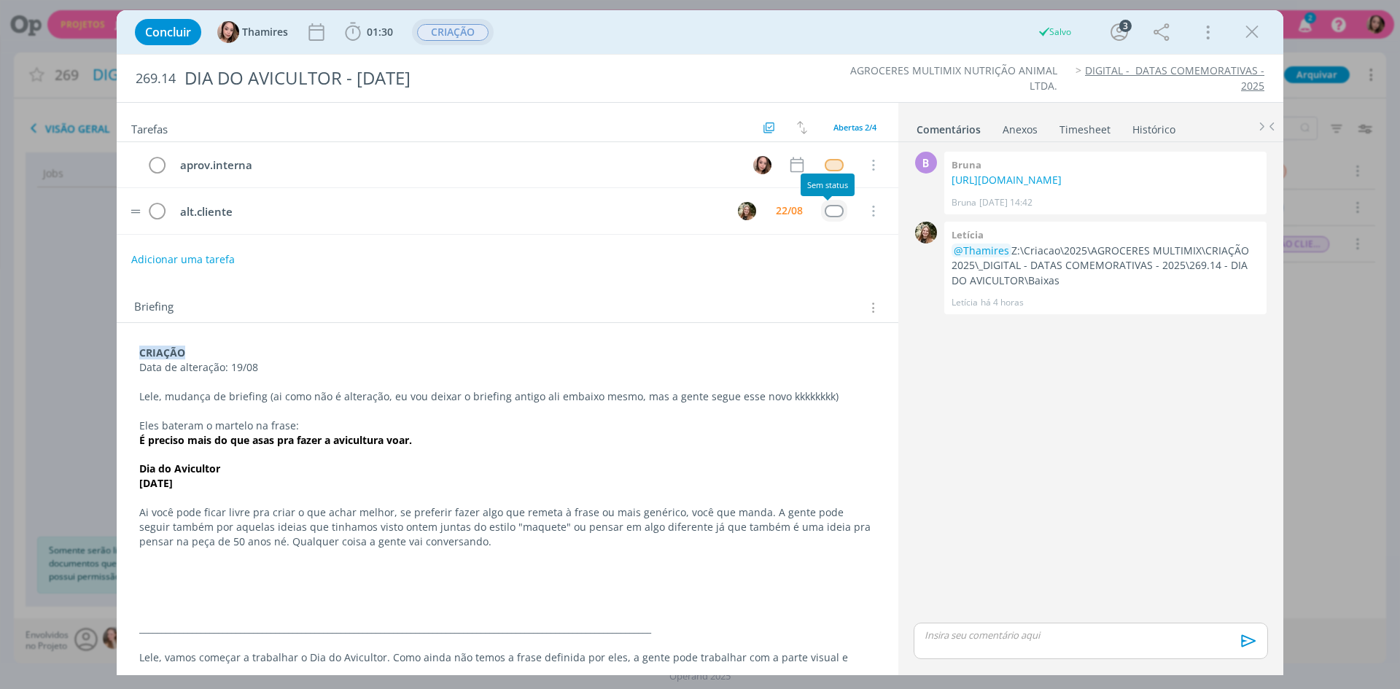
click at [833, 210] on div "dialog" at bounding box center [834, 211] width 18 height 12
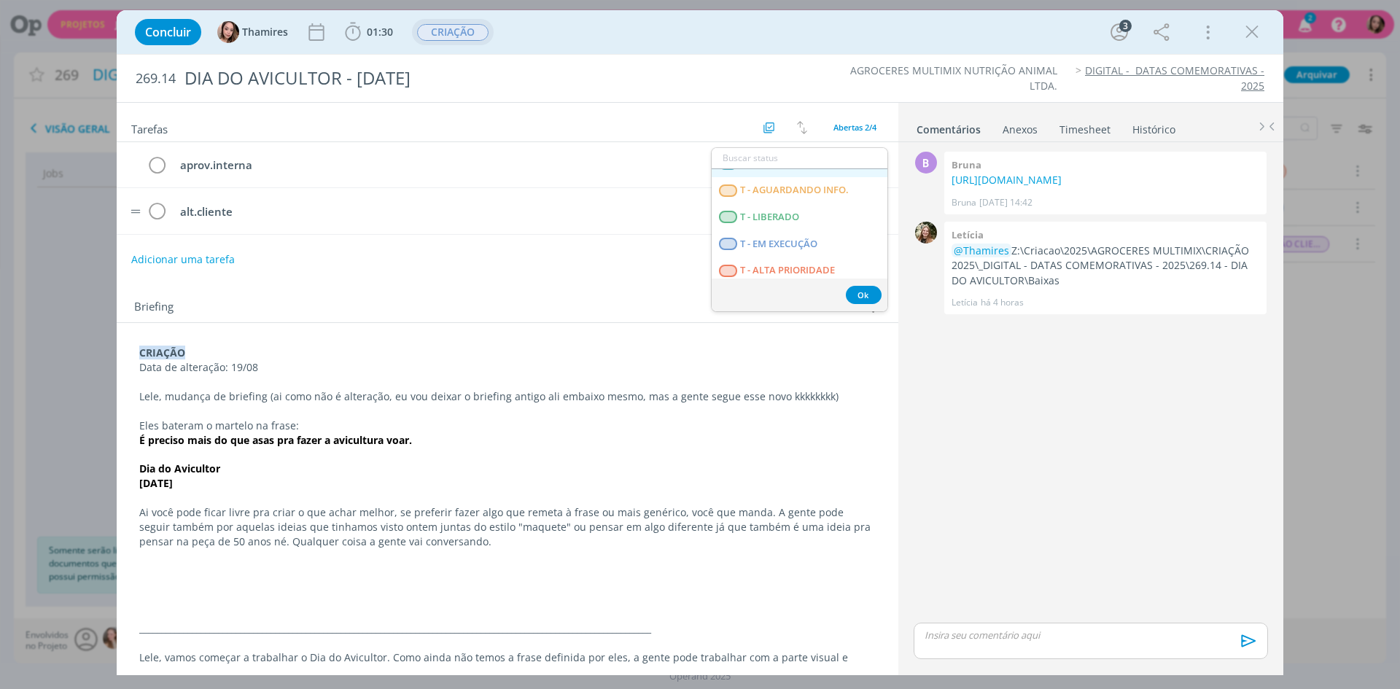
scroll to position [372, 0]
click at [802, 210] on LIBERADO "T - LIBERADO" at bounding box center [800, 211] width 176 height 27
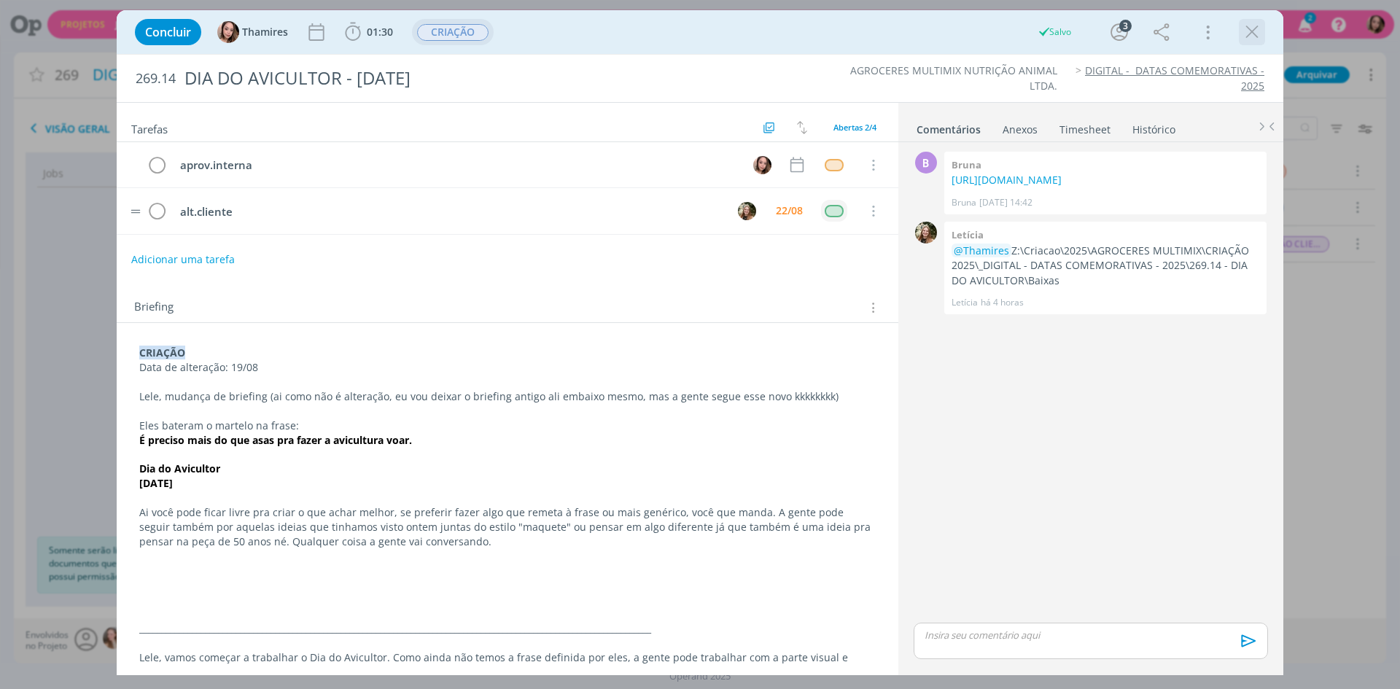
click at [1250, 35] on icon "dialog" at bounding box center [1252, 32] width 22 height 22
